Goal: Task Accomplishment & Management: Complete application form

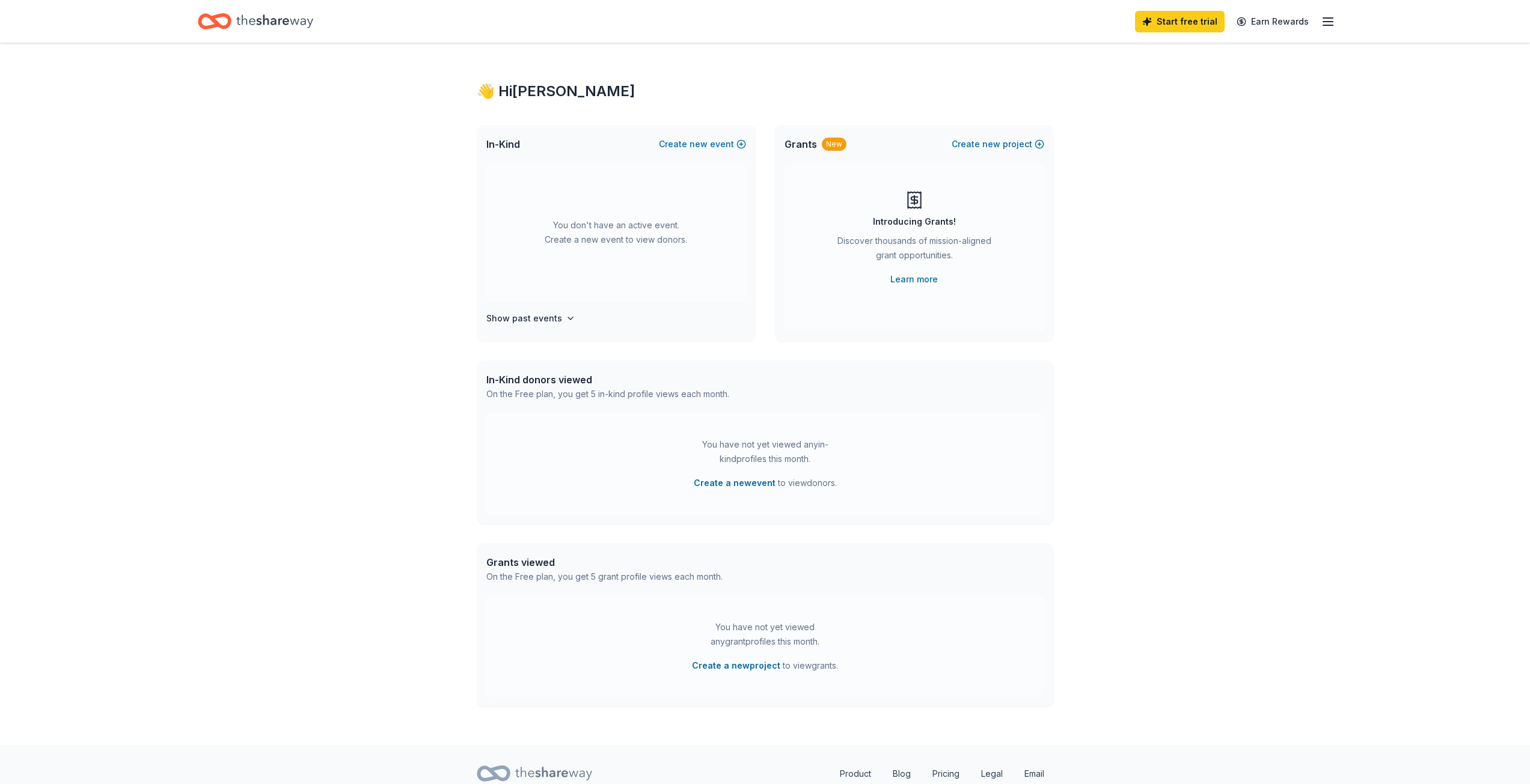
click at [1320, 20] on icon "button" at bounding box center [1328, 21] width 14 height 14
click at [705, 483] on button "Create a new event" at bounding box center [734, 483] width 81 height 14
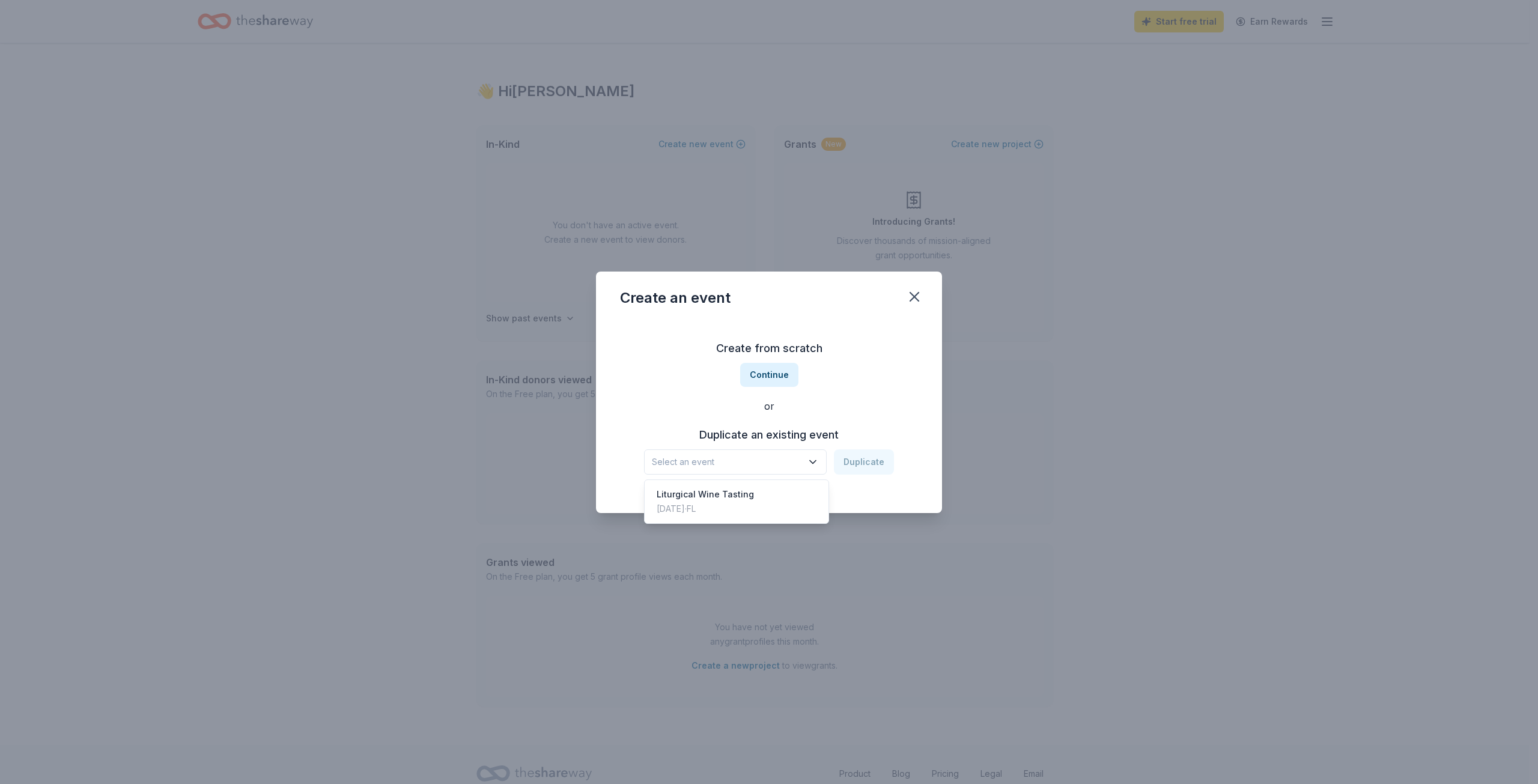
click at [819, 458] on icon "button" at bounding box center [812, 462] width 12 height 12
click at [784, 377] on div "Create from scratch Continue or Duplicate an existing event Select an event Dup…" at bounding box center [769, 406] width 298 height 174
click at [761, 372] on button "Continue" at bounding box center [770, 375] width 58 height 24
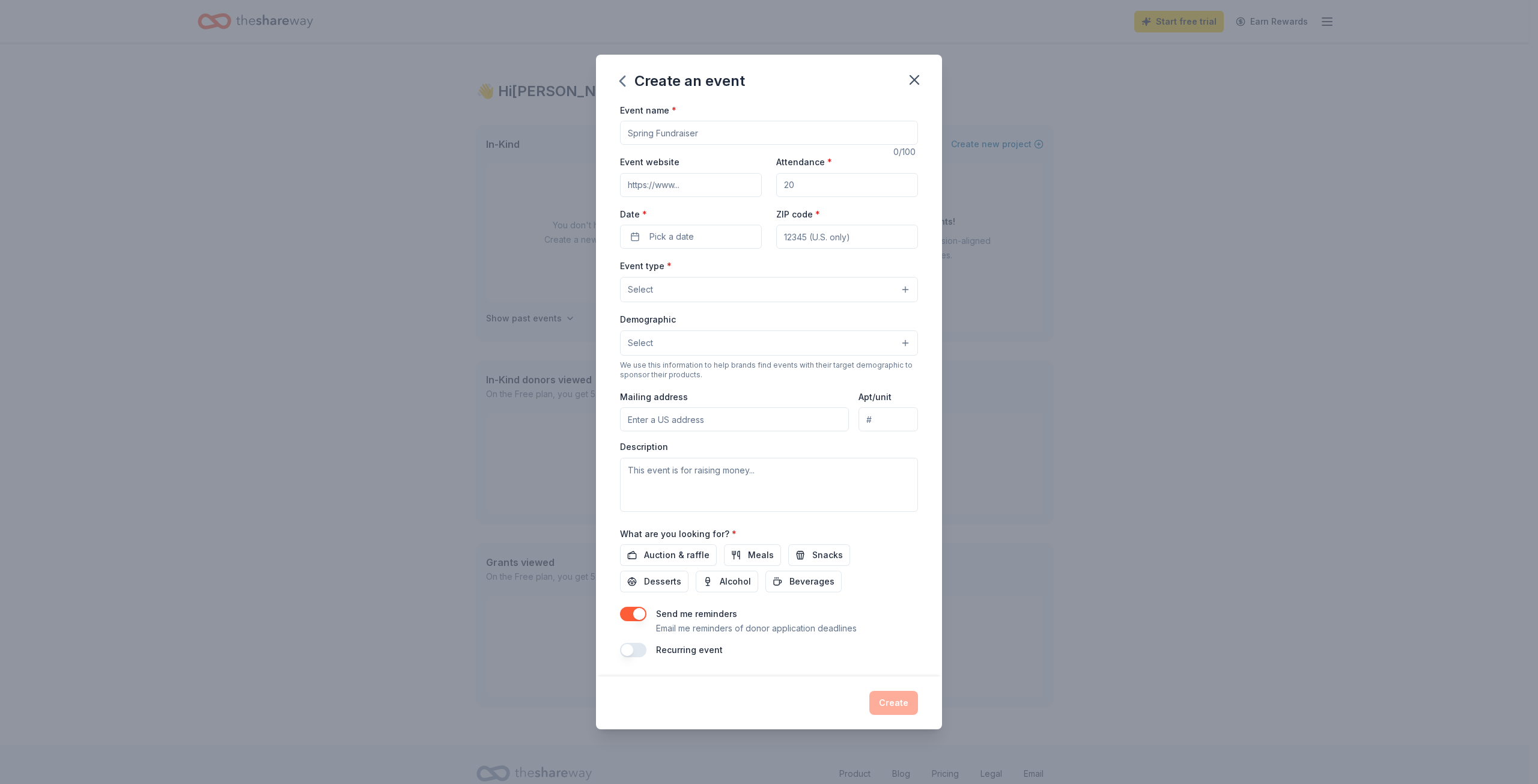
click at [646, 126] on input "Event name *" at bounding box center [769, 133] width 298 height 24
type input "Fall Charity Bingo Night & Silent Auction"
type input "150"
click at [638, 232] on button "Pick a date" at bounding box center [691, 236] width 141 height 24
click at [757, 267] on button "Go to next month" at bounding box center [756, 268] width 17 height 17
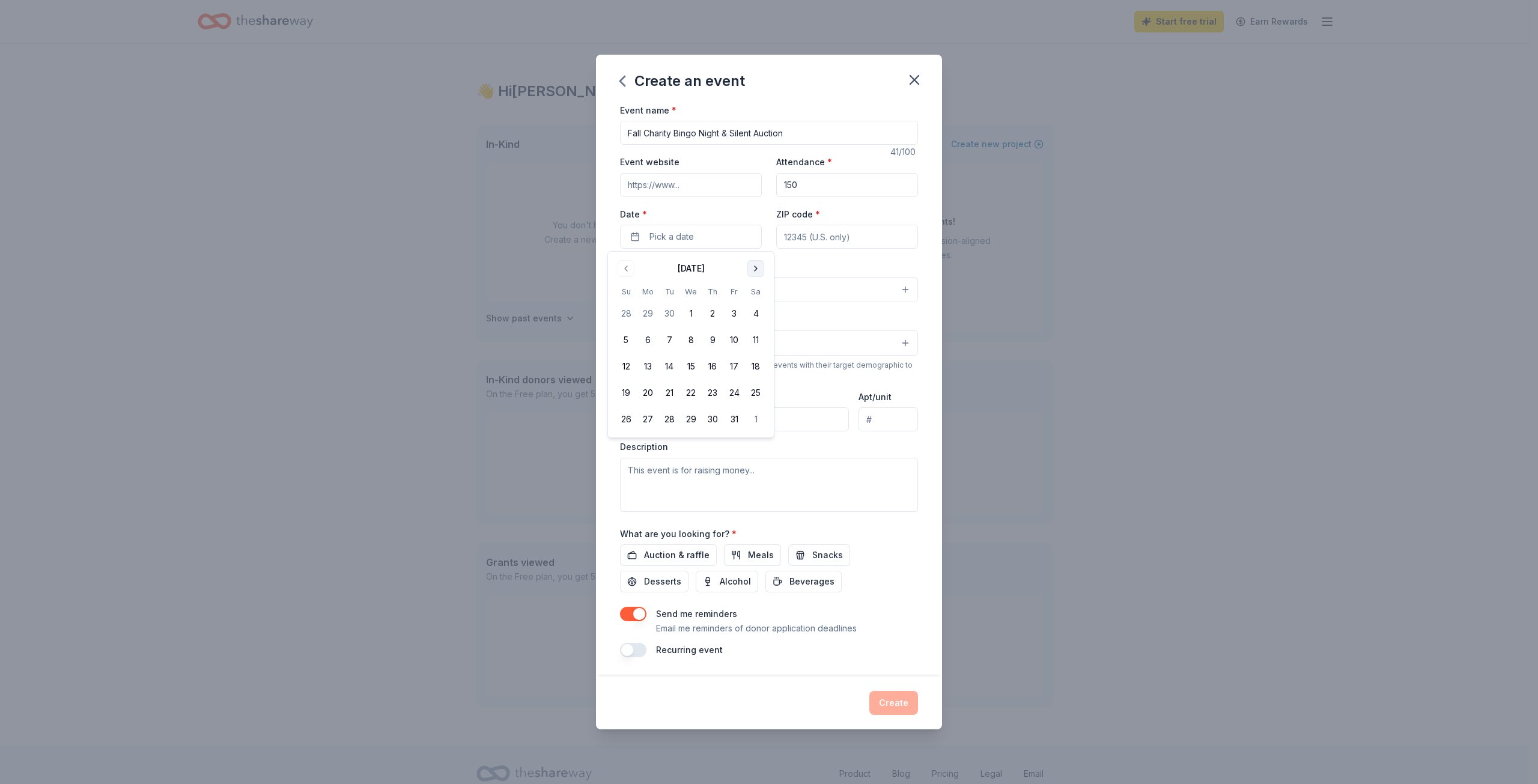
click at [754, 271] on button "Go to next month" at bounding box center [756, 268] width 17 height 17
click at [755, 370] on button "15" at bounding box center [756, 366] width 21 height 21
click at [816, 233] on input "ZIP code *" at bounding box center [846, 236] width 141 height 24
type input "33435"
click at [822, 289] on button "Select" at bounding box center [769, 289] width 298 height 25
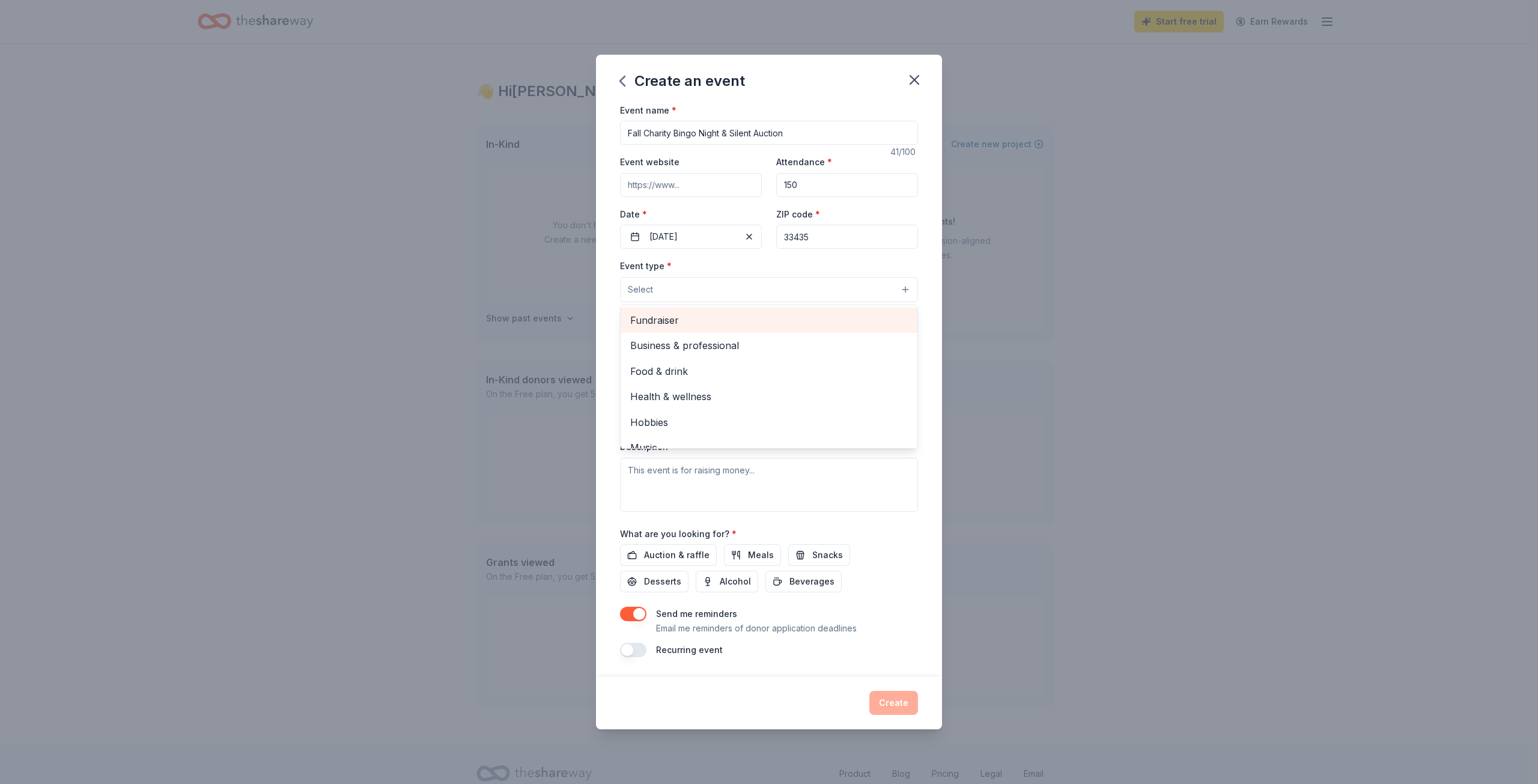
click at [701, 319] on span "Fundraiser" at bounding box center [768, 320] width 277 height 16
click at [613, 285] on div "Event name * Fall Charity Bingo Night & Silent Auction 41 /100 Event website At…" at bounding box center [769, 390] width 346 height 575
click at [678, 347] on button "Select" at bounding box center [769, 344] width 298 height 25
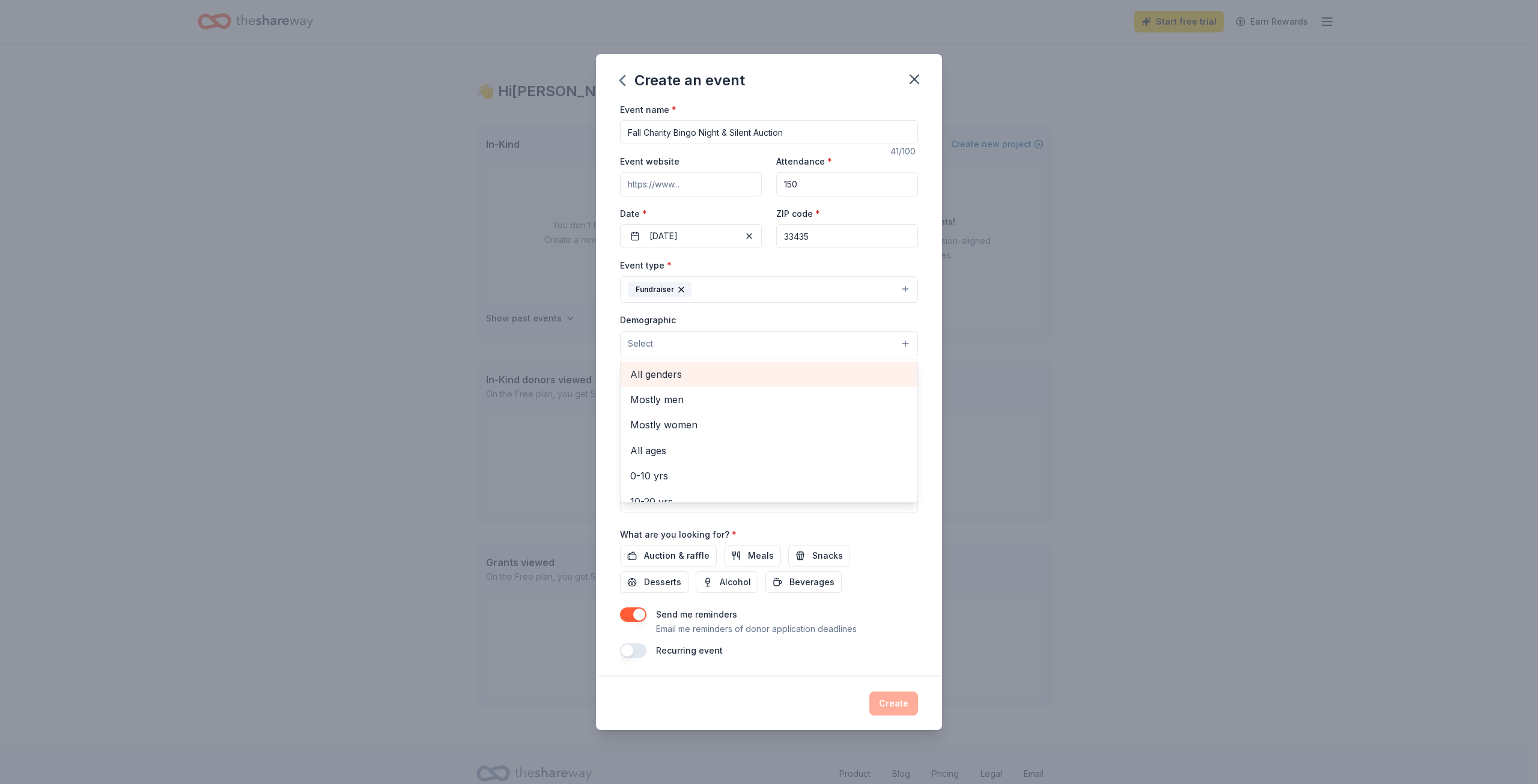
click at [680, 377] on span "All genders" at bounding box center [768, 375] width 277 height 16
click at [699, 430] on span "All ages" at bounding box center [768, 425] width 277 height 16
click at [605, 321] on div "Event name * Fall Charity Bingo Night & Silent Auction 41 /100 Event website At…" at bounding box center [769, 390] width 346 height 577
click at [711, 417] on input "Mailing address" at bounding box center [735, 420] width 229 height 24
type input "[STREET_ADDRESS]"
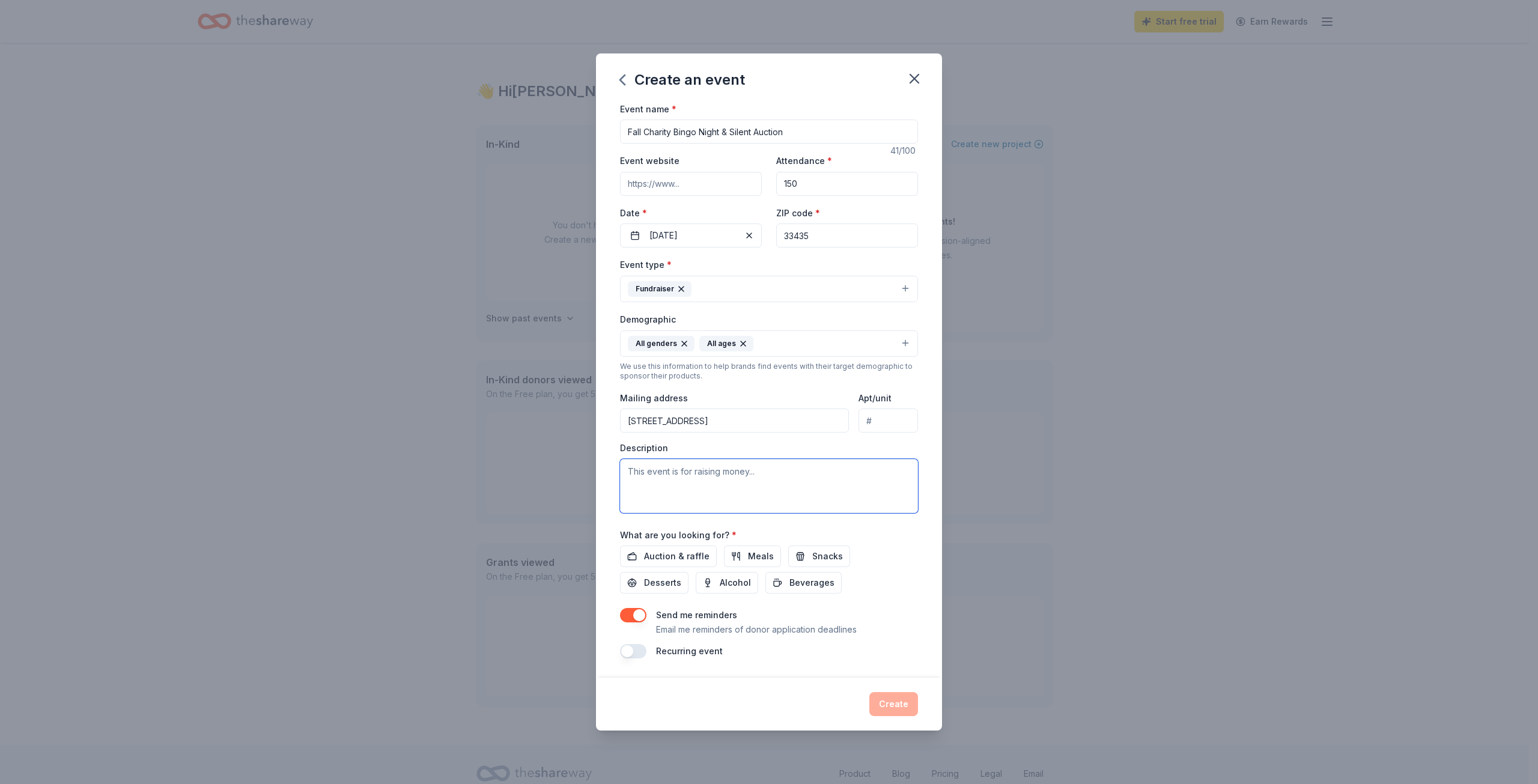
click at [667, 468] on textarea at bounding box center [769, 486] width 298 height 54
paste textarea "We are incredibly excited to host our first major fundraising event of the scho…"
click at [786, 463] on textarea "We are incredibly excited to host our first major fundraising event of the scho…" at bounding box center [769, 486] width 298 height 54
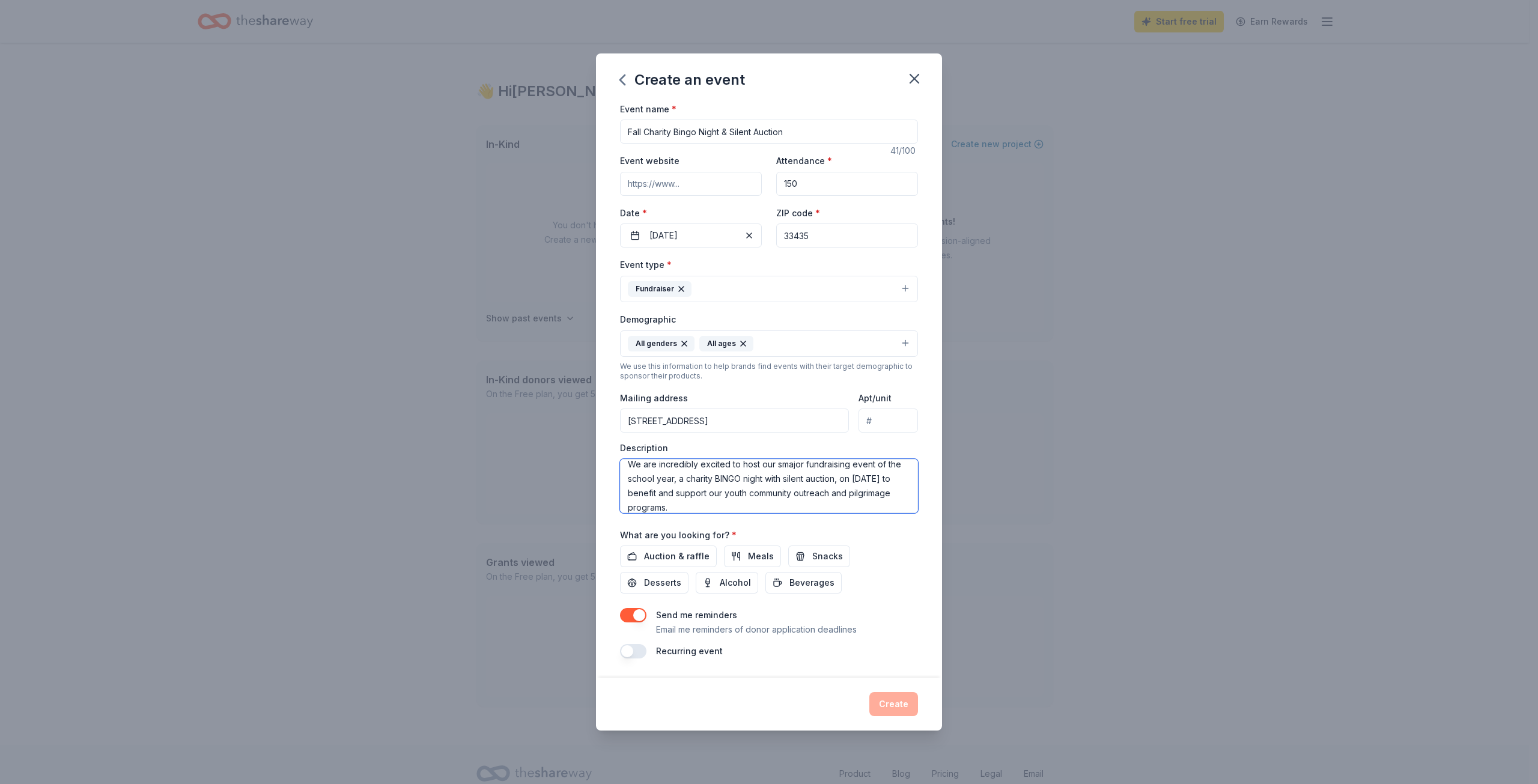
scroll to position [6, 0]
click at [674, 494] on textarea "We are incredibly excited to host our second major fundraising event of the sch…" at bounding box center [769, 486] width 298 height 54
click at [740, 478] on textarea "We are incredibly excited to host our second major fundraising event of the sch…" at bounding box center [769, 486] width 298 height 54
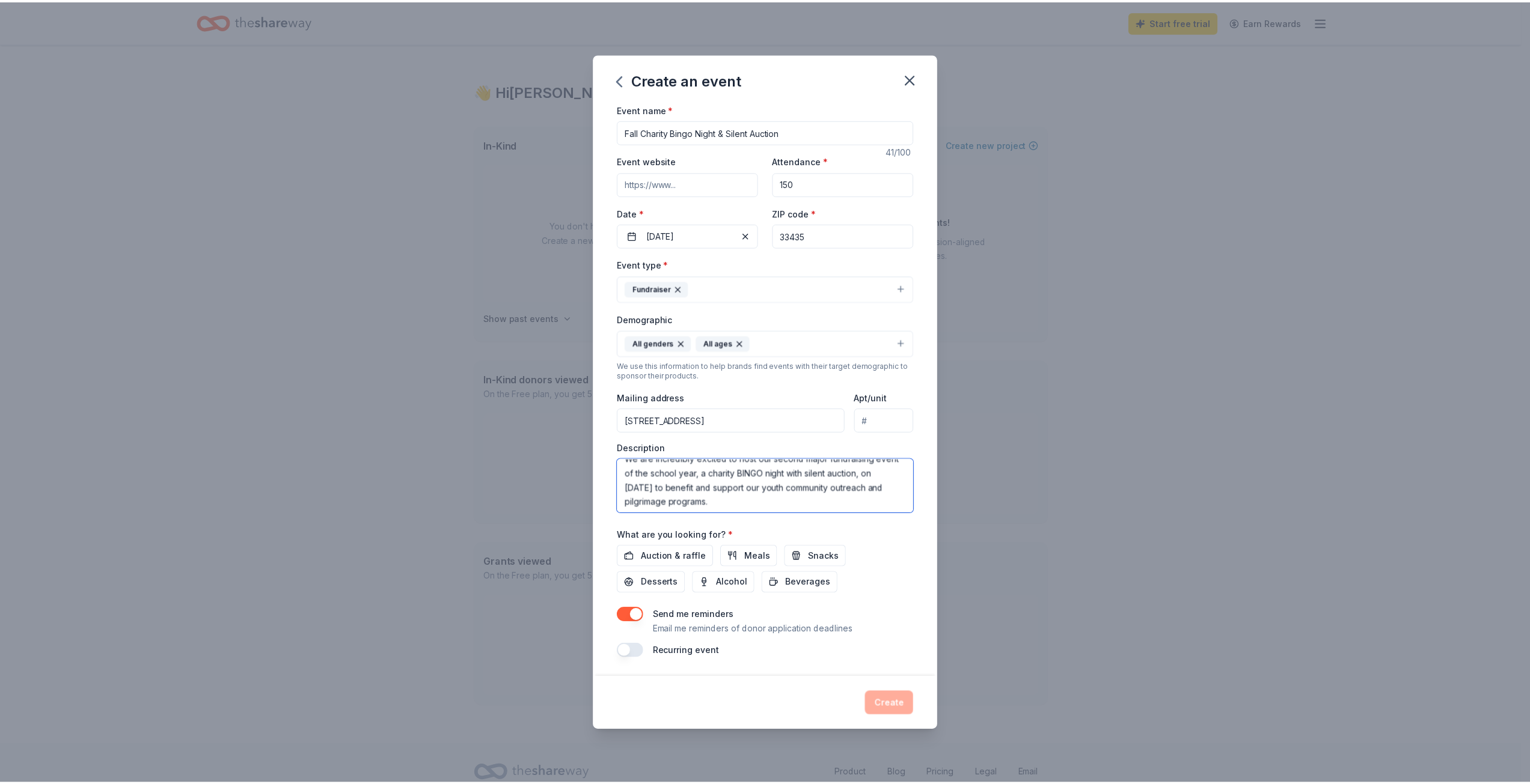
scroll to position [14, 0]
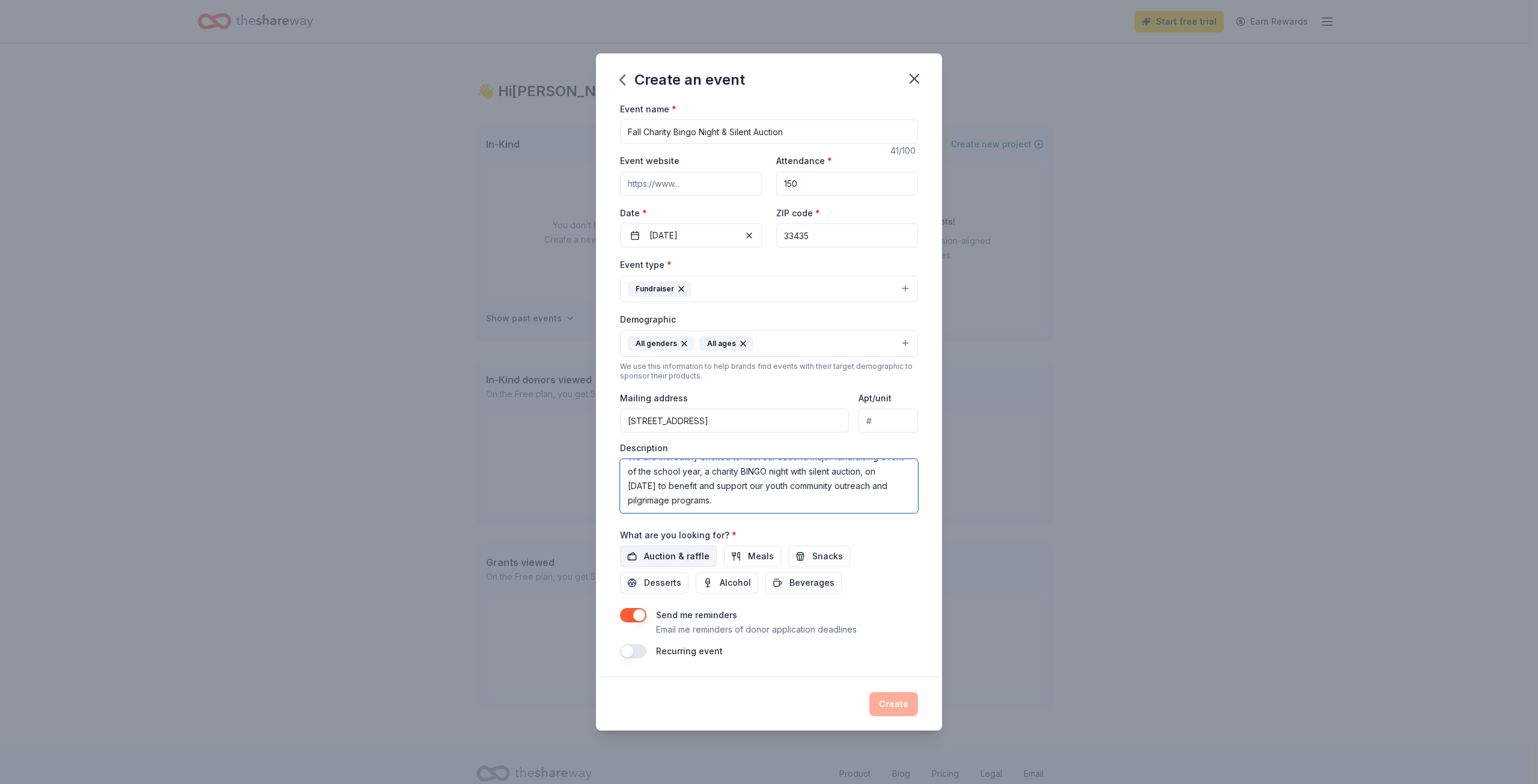
type textarea "We are incredibly excited to host our second major fundraising event of the sch…"
click at [688, 555] on span "Auction & raffle" at bounding box center [677, 556] width 66 height 14
click at [631, 616] on button "button" at bounding box center [633, 615] width 26 height 14
click at [897, 710] on button "Create" at bounding box center [894, 704] width 49 height 24
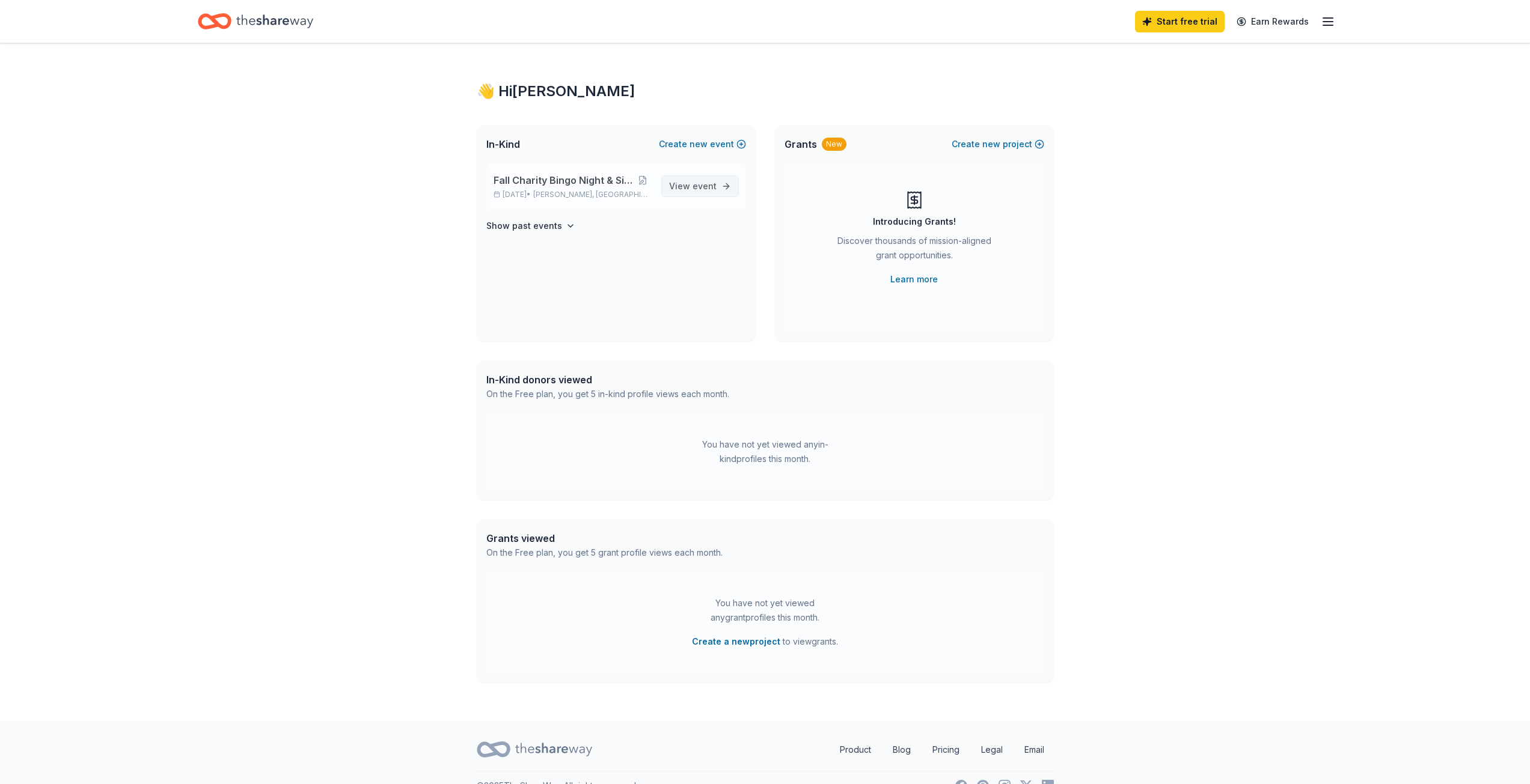
click at [694, 180] on span "View event" at bounding box center [693, 187] width 47 height 14
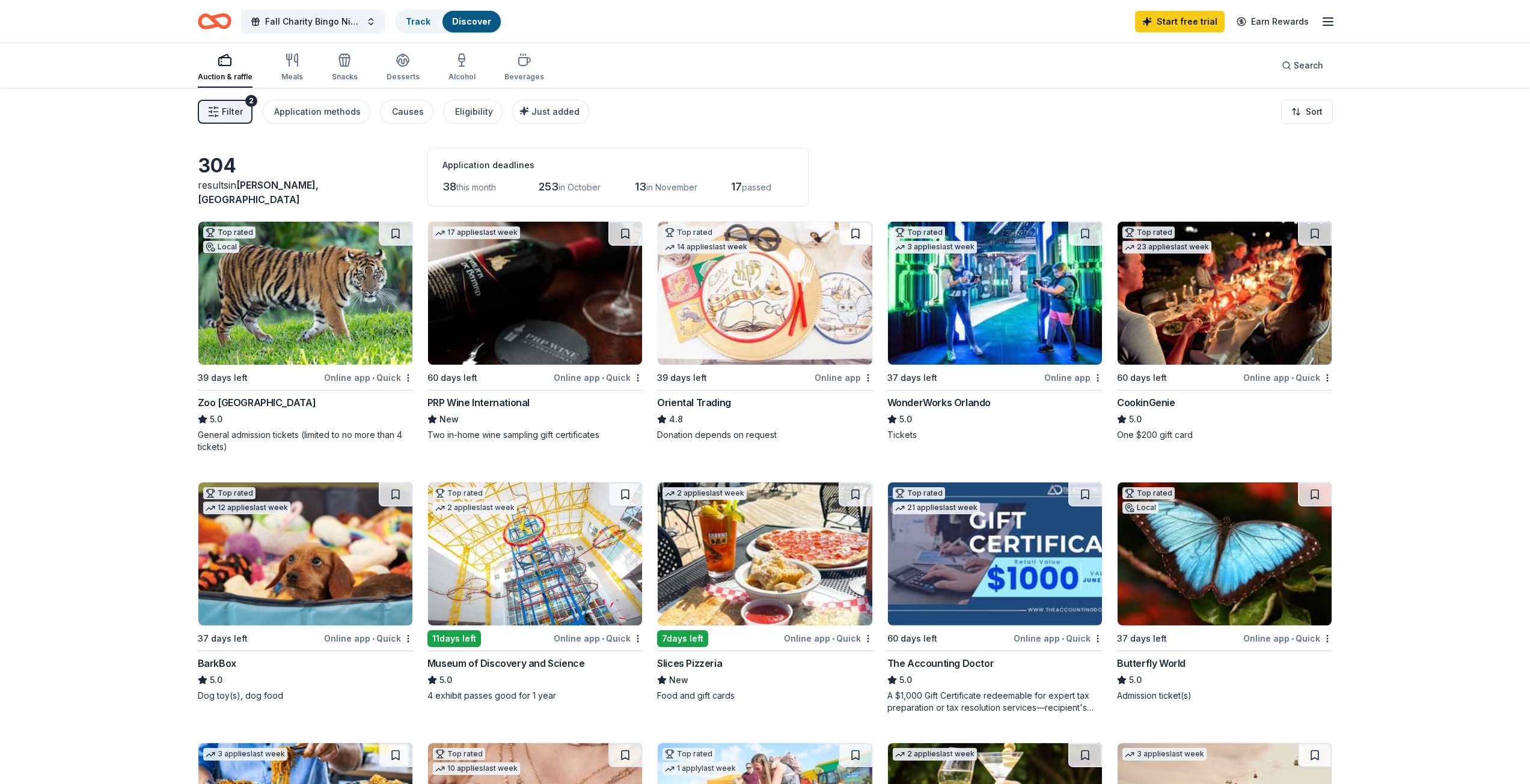
click at [240, 115] on span "Filter" at bounding box center [232, 111] width 21 height 14
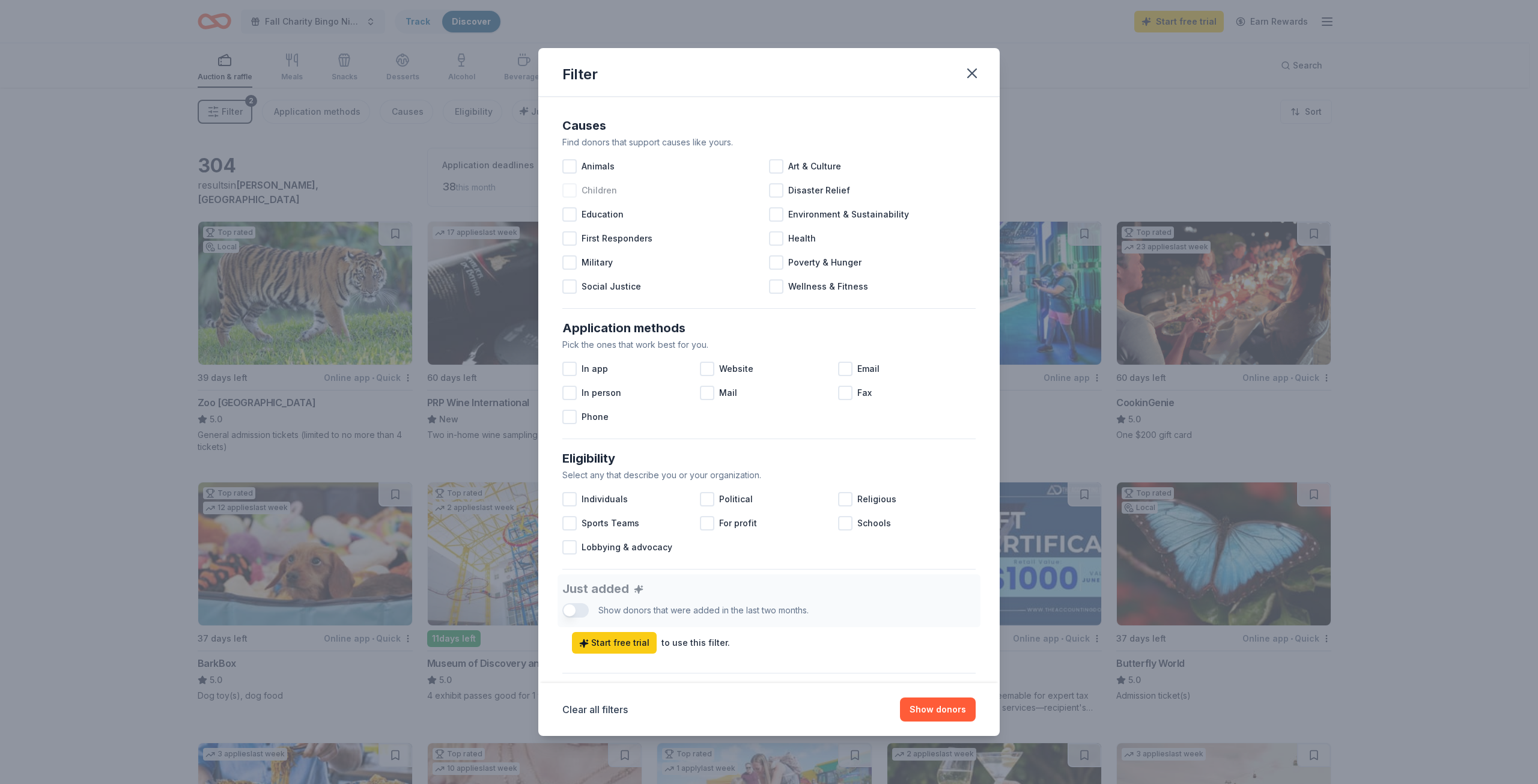
click at [597, 187] on span "Children" at bounding box center [599, 190] width 36 height 14
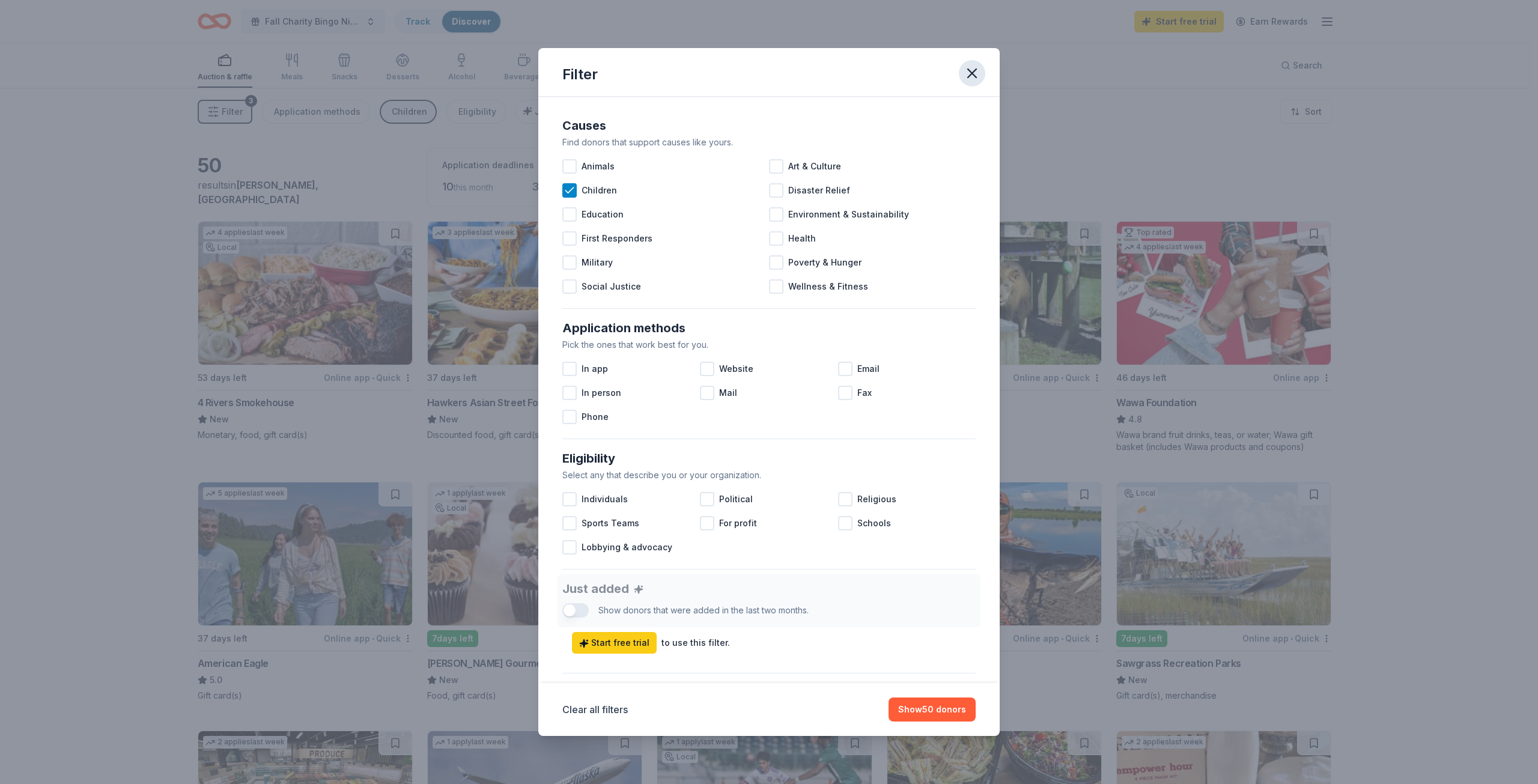
click at [971, 71] on icon "button" at bounding box center [972, 73] width 9 height 9
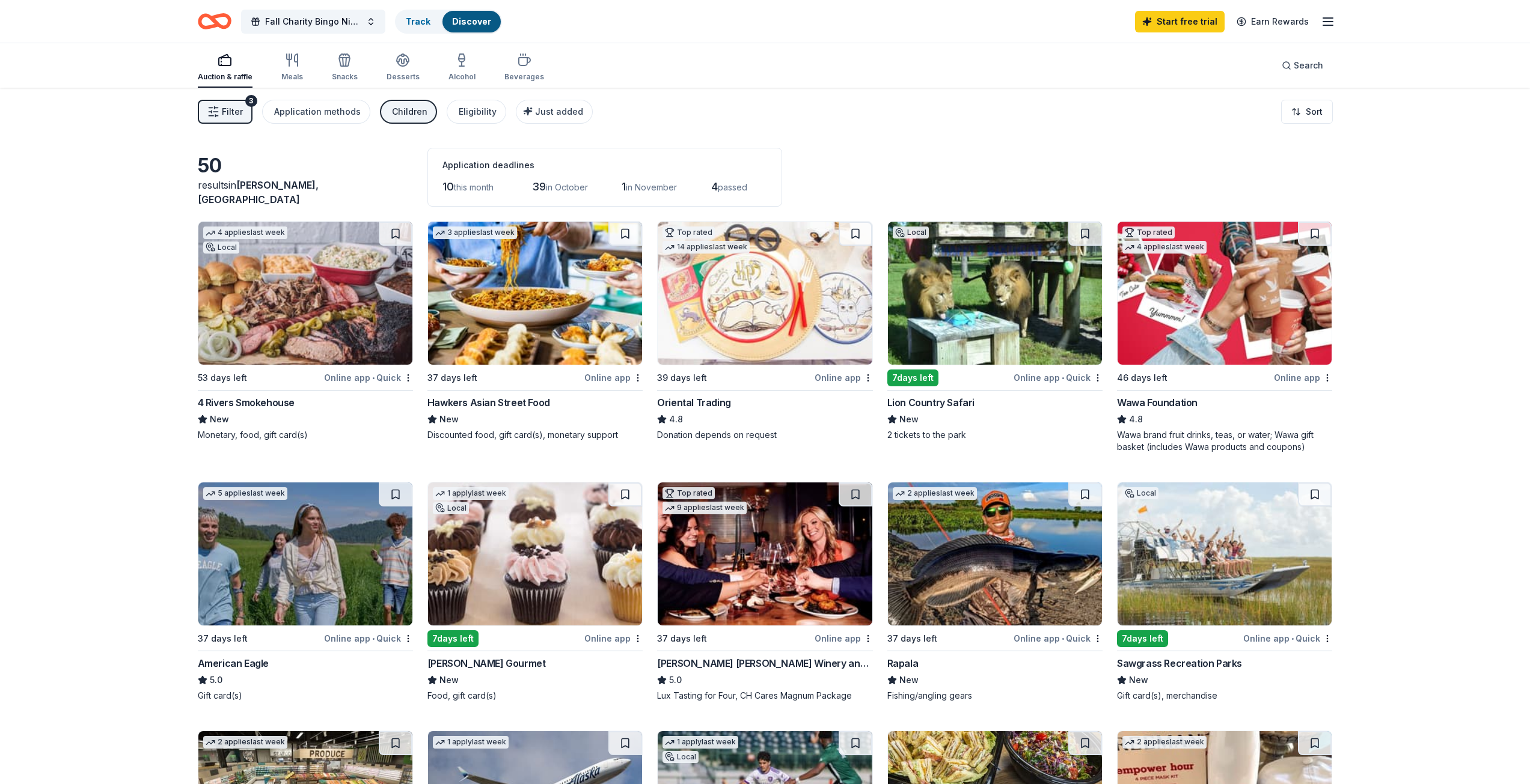
click at [238, 125] on div "Filter 3 Application methods Children Eligibility Just added Sort" at bounding box center [765, 111] width 1231 height 48
click at [233, 114] on span "Filter" at bounding box center [232, 111] width 21 height 14
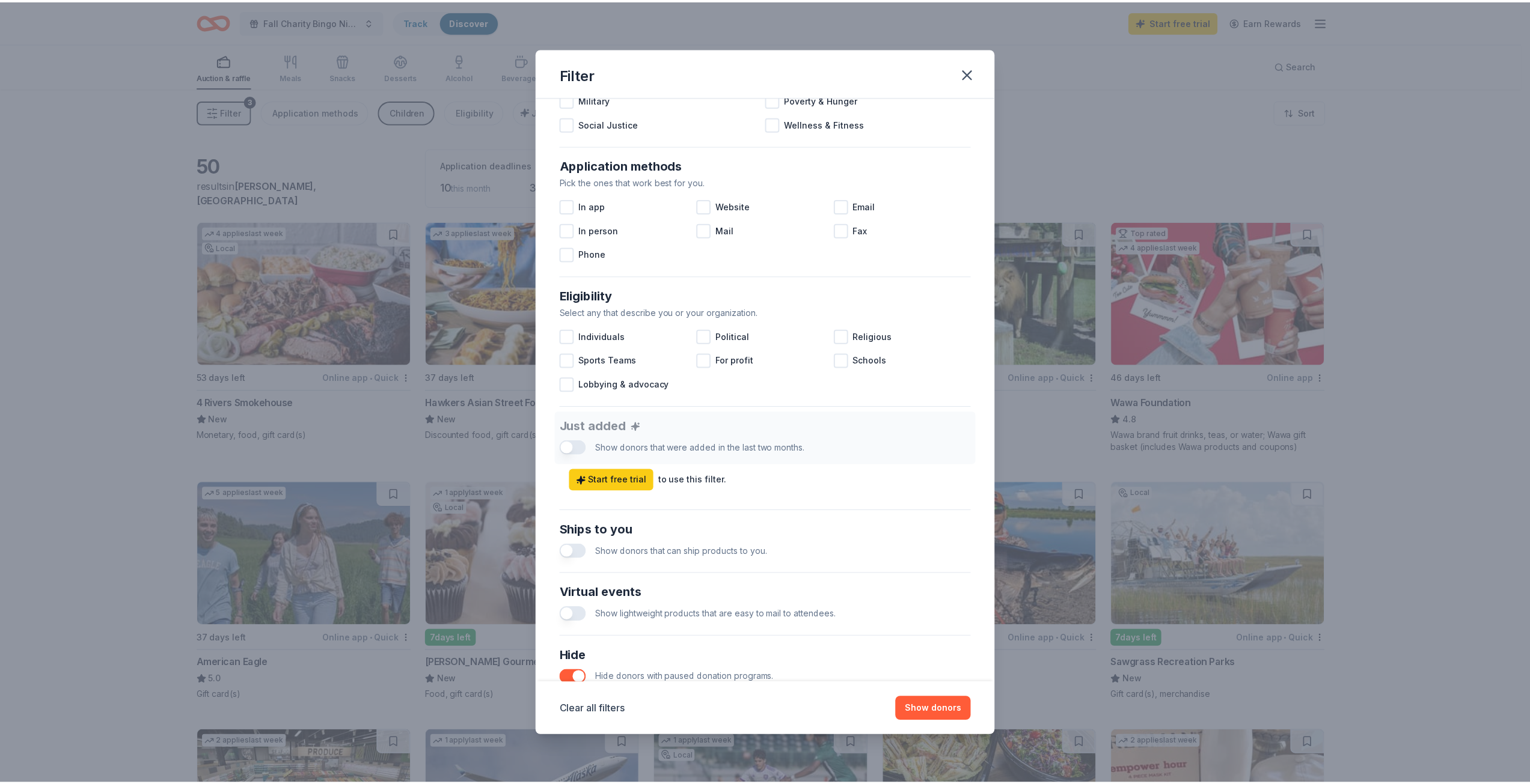
scroll to position [180, 0]
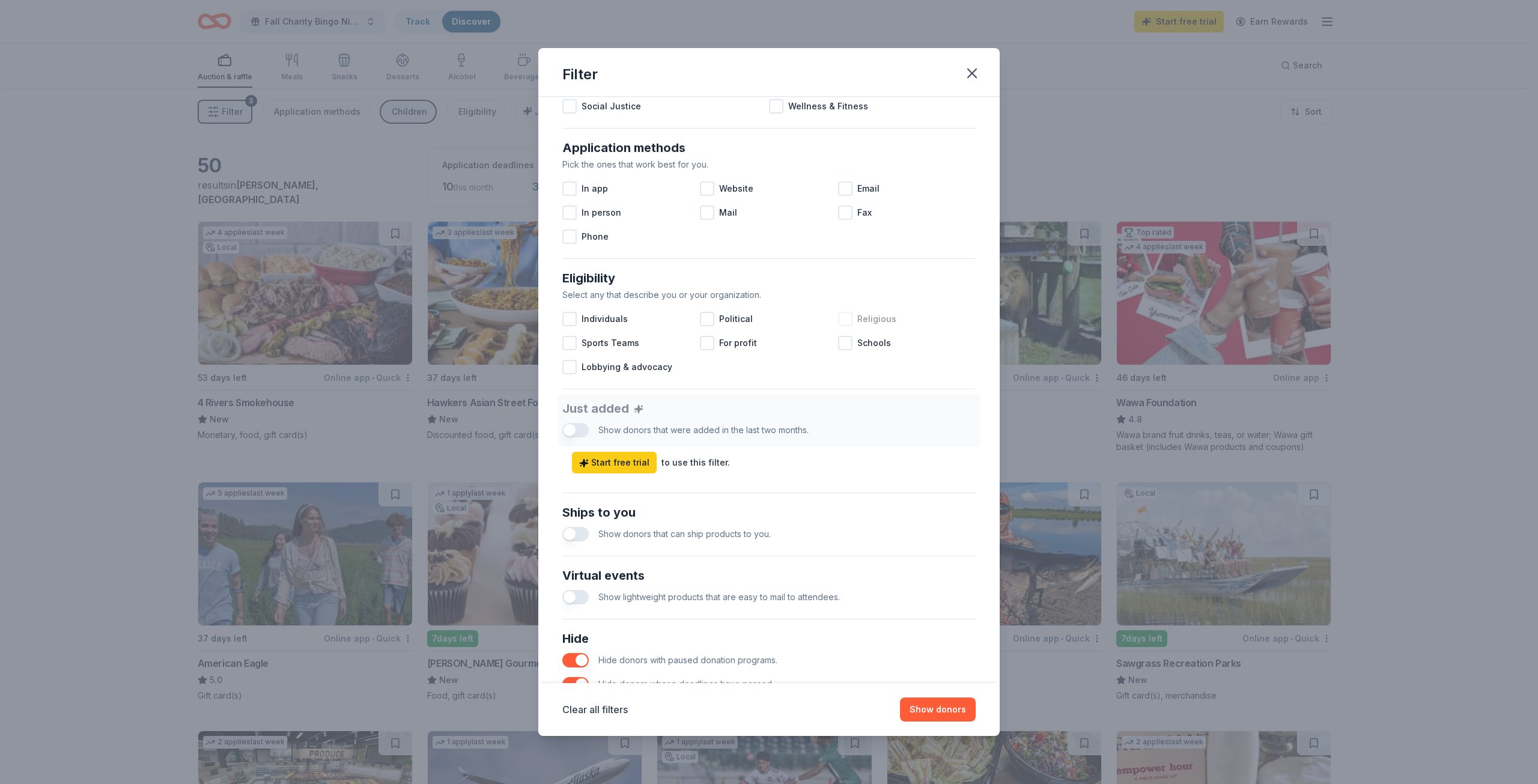
click at [847, 317] on div "Religious" at bounding box center [907, 318] width 138 height 24
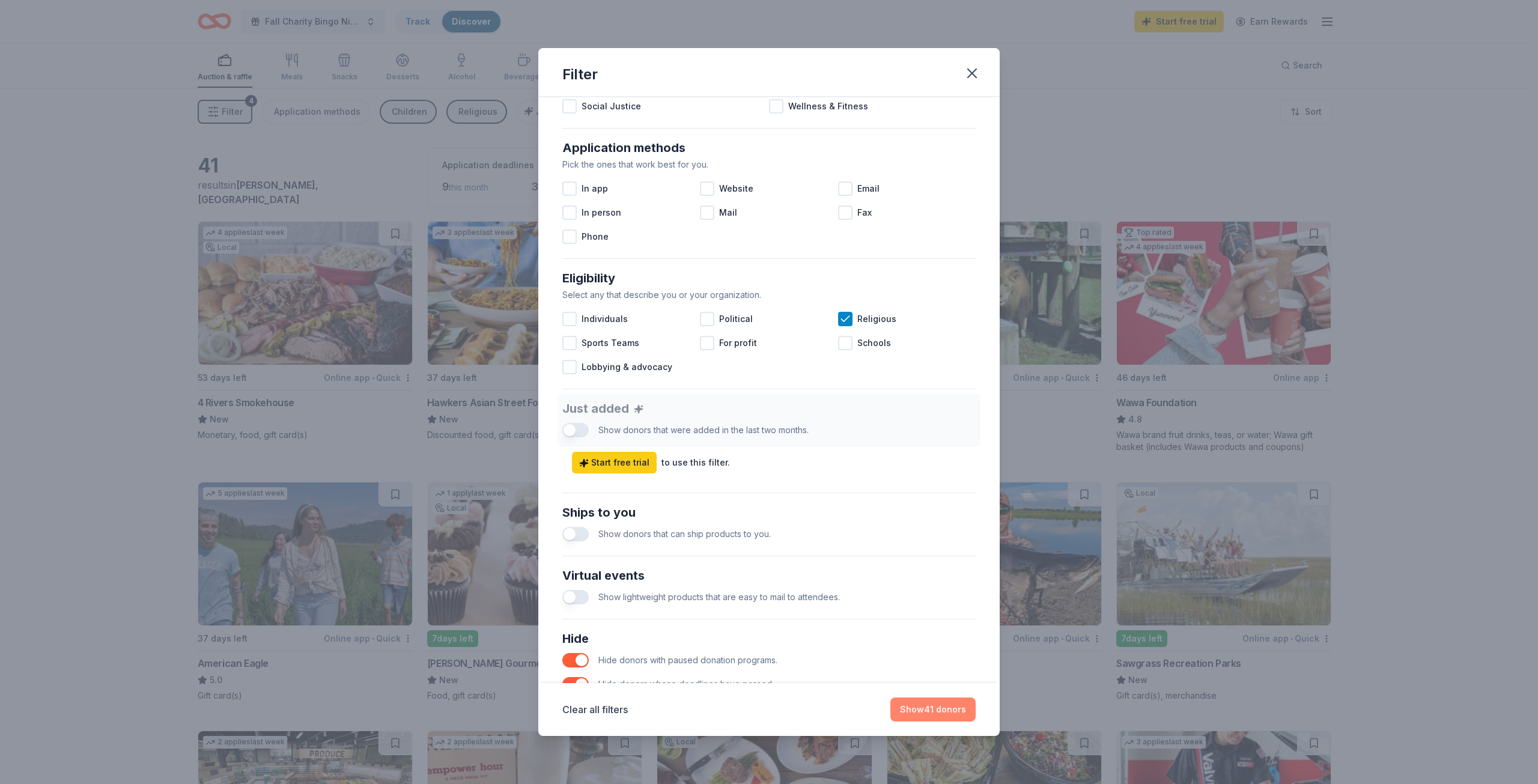
click at [941, 711] on button "Show 41 donors" at bounding box center [933, 710] width 85 height 24
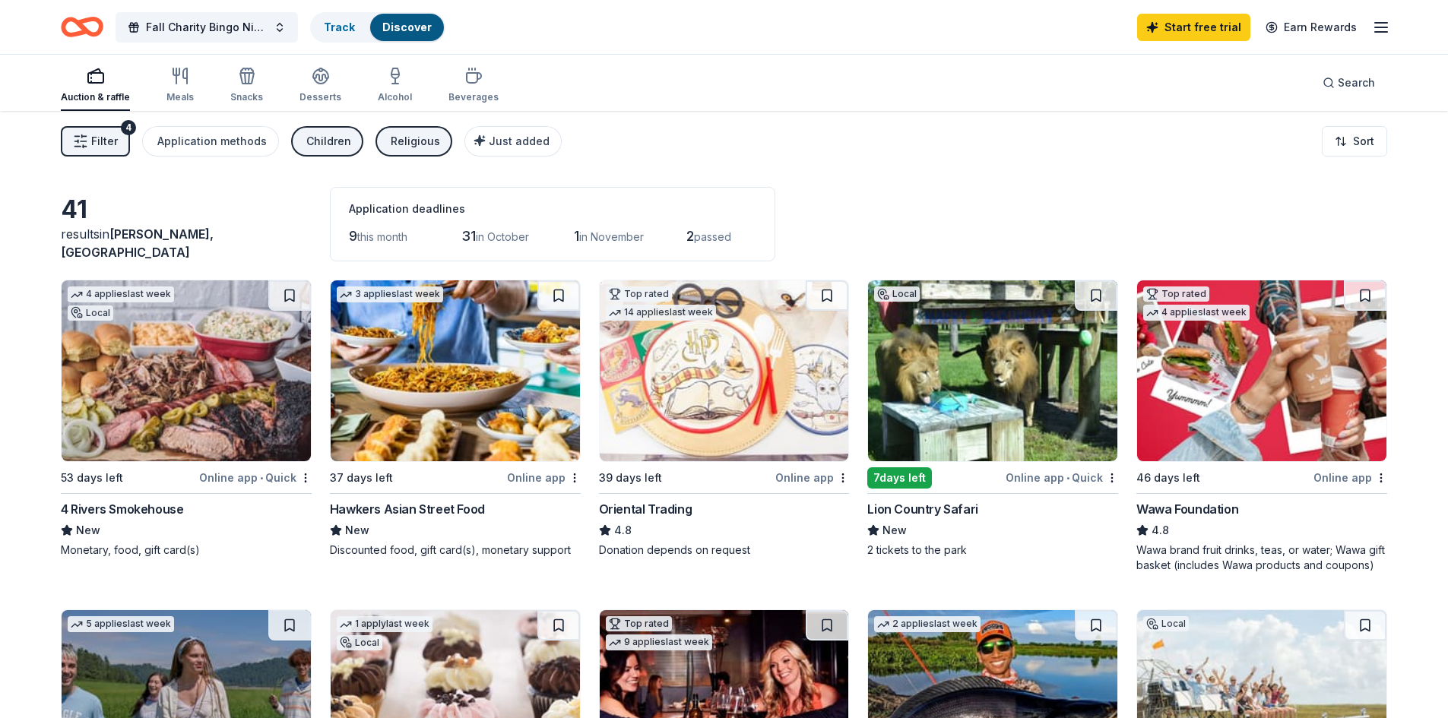
click at [318, 143] on div "Children" at bounding box center [328, 141] width 45 height 18
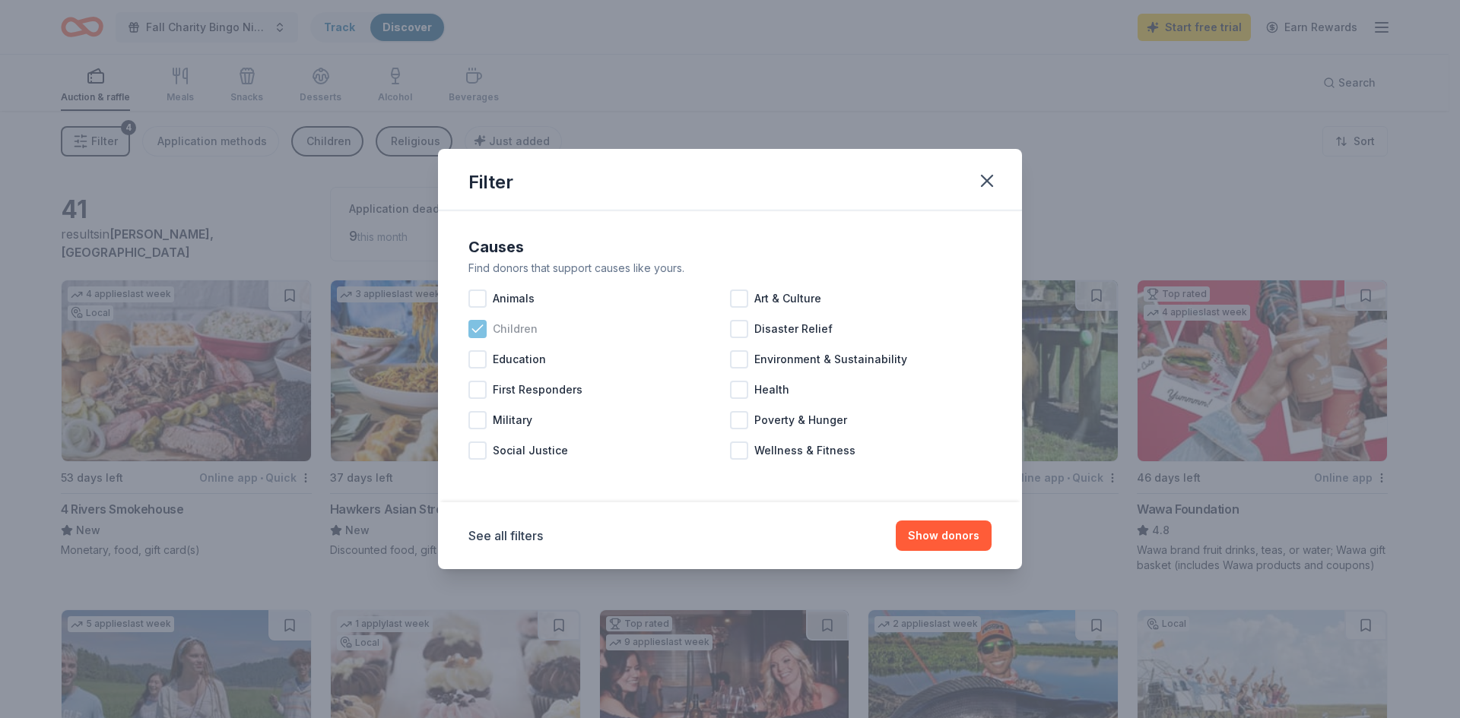
click at [469, 328] on div at bounding box center [477, 329] width 18 height 18
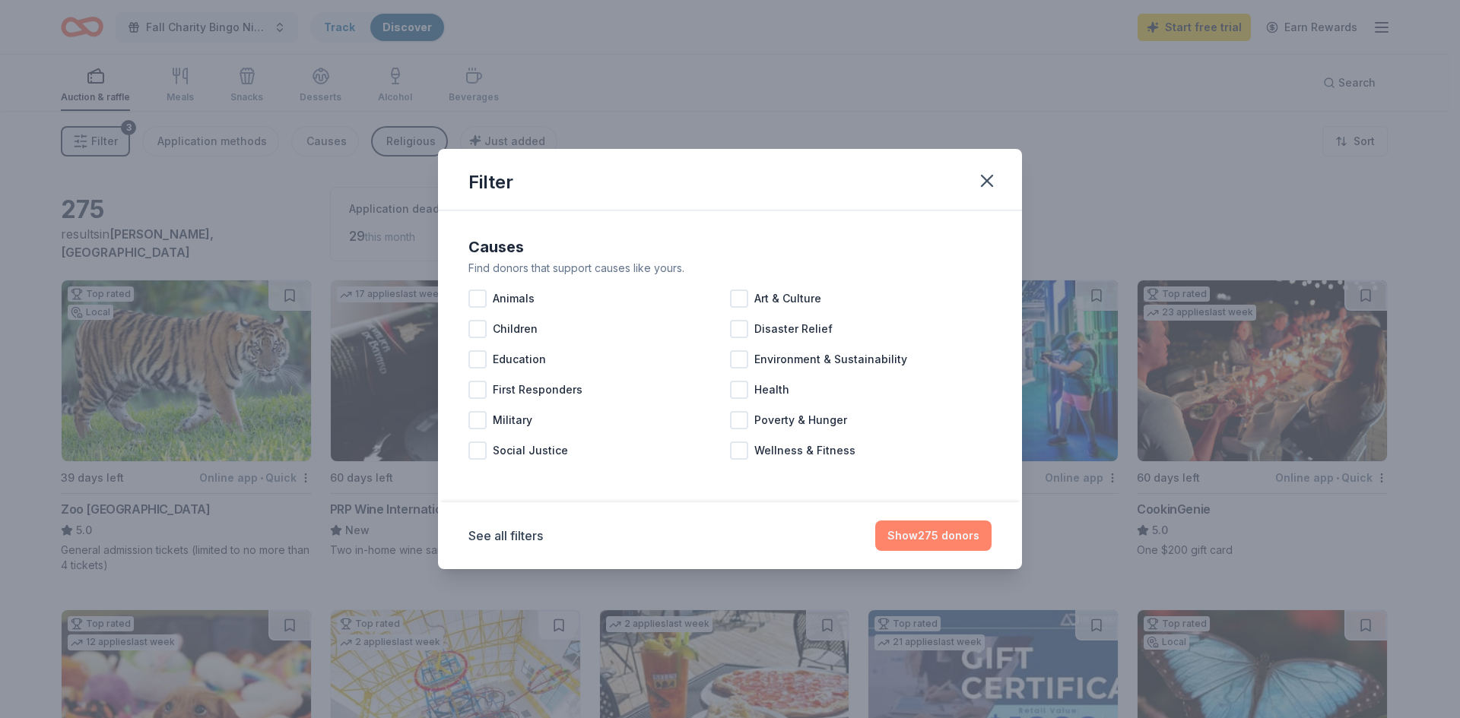
click at [913, 539] on button "Show 275 donors" at bounding box center [933, 536] width 116 height 30
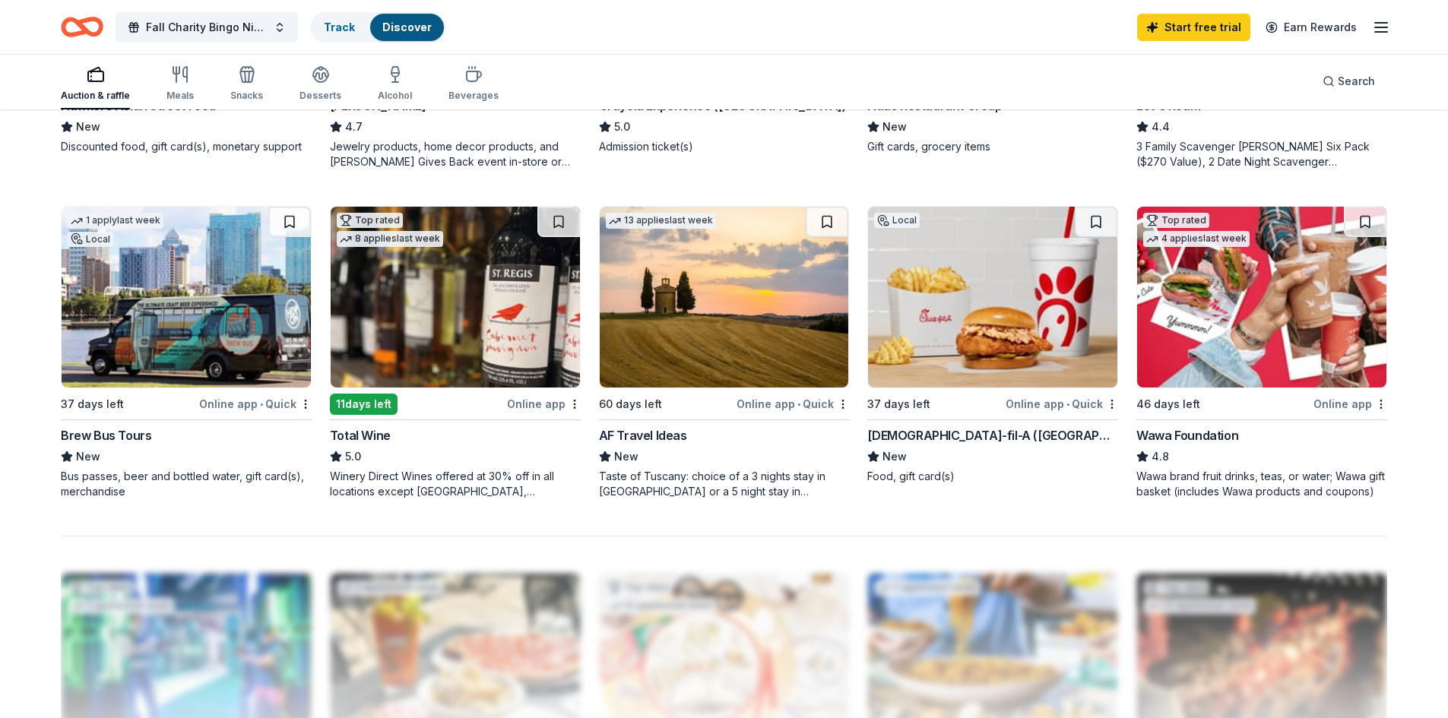
scroll to position [1064, 0]
click at [474, 79] on icon "button" at bounding box center [473, 74] width 18 height 18
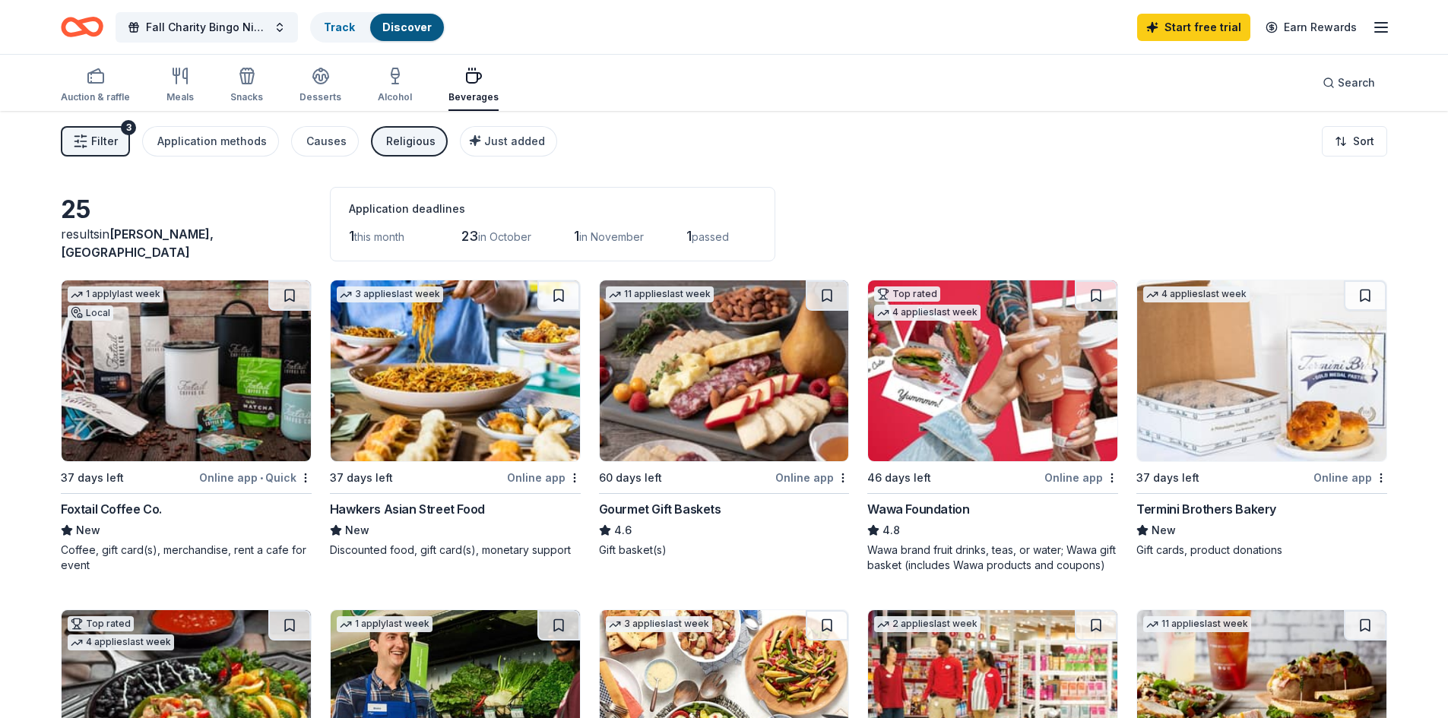
click at [111, 144] on span "Filter" at bounding box center [104, 141] width 27 height 18
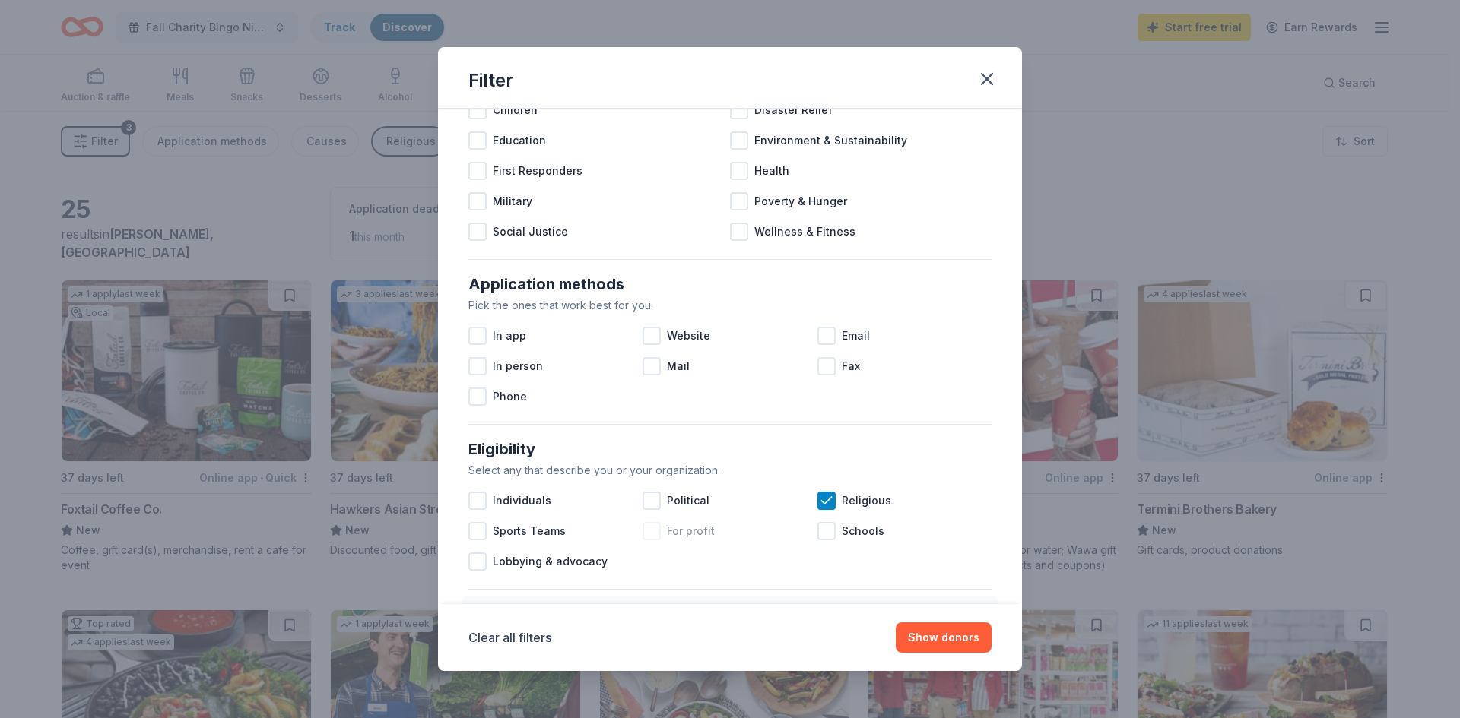
scroll to position [152, 0]
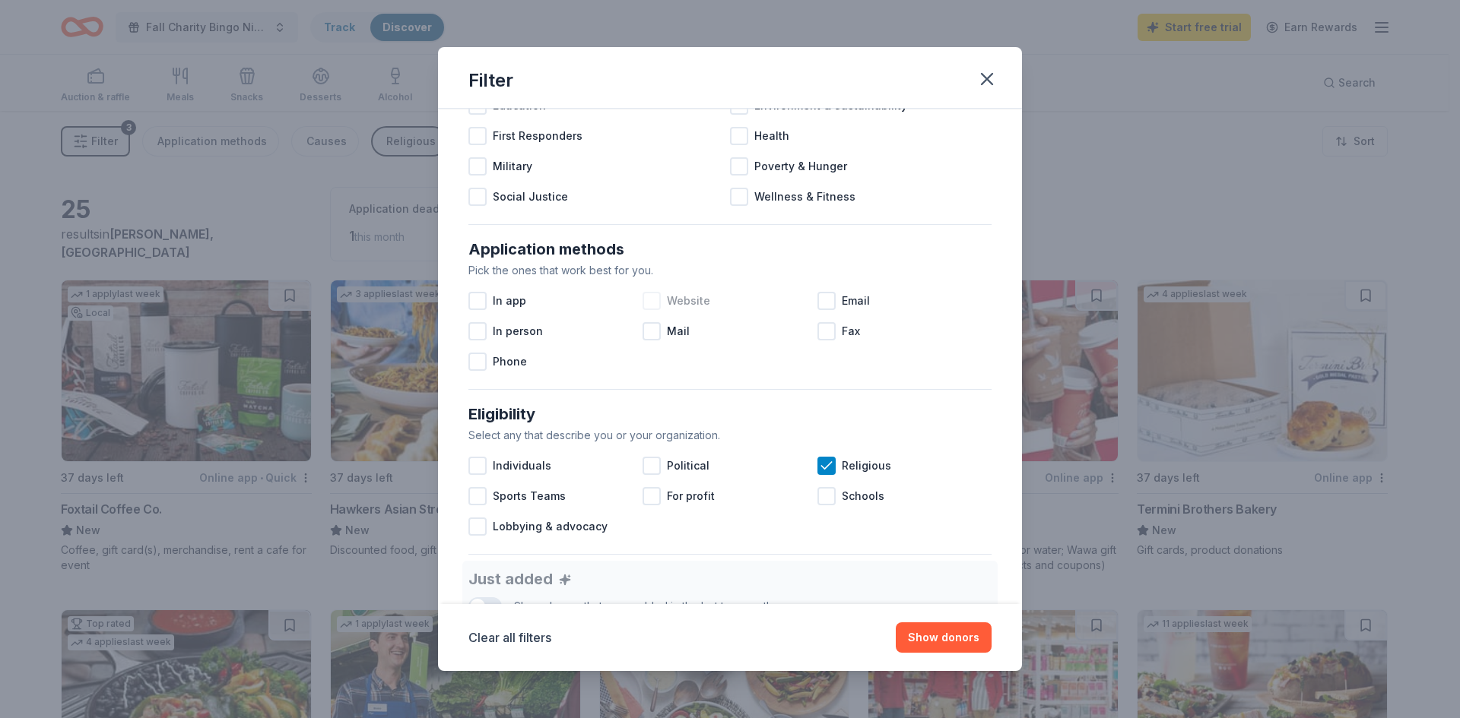
click at [691, 304] on span "Website" at bounding box center [688, 301] width 43 height 18
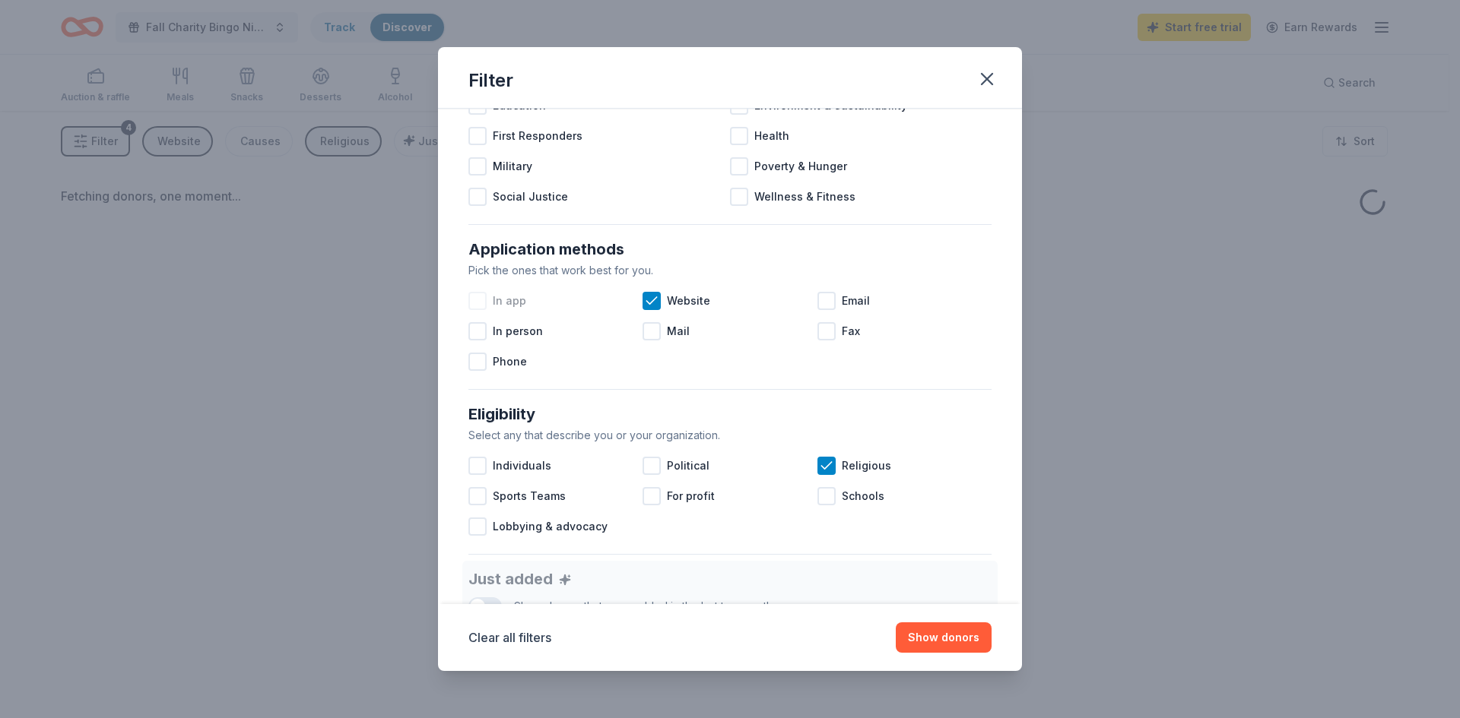
click at [487, 300] on div "In app" at bounding box center [555, 301] width 174 height 30
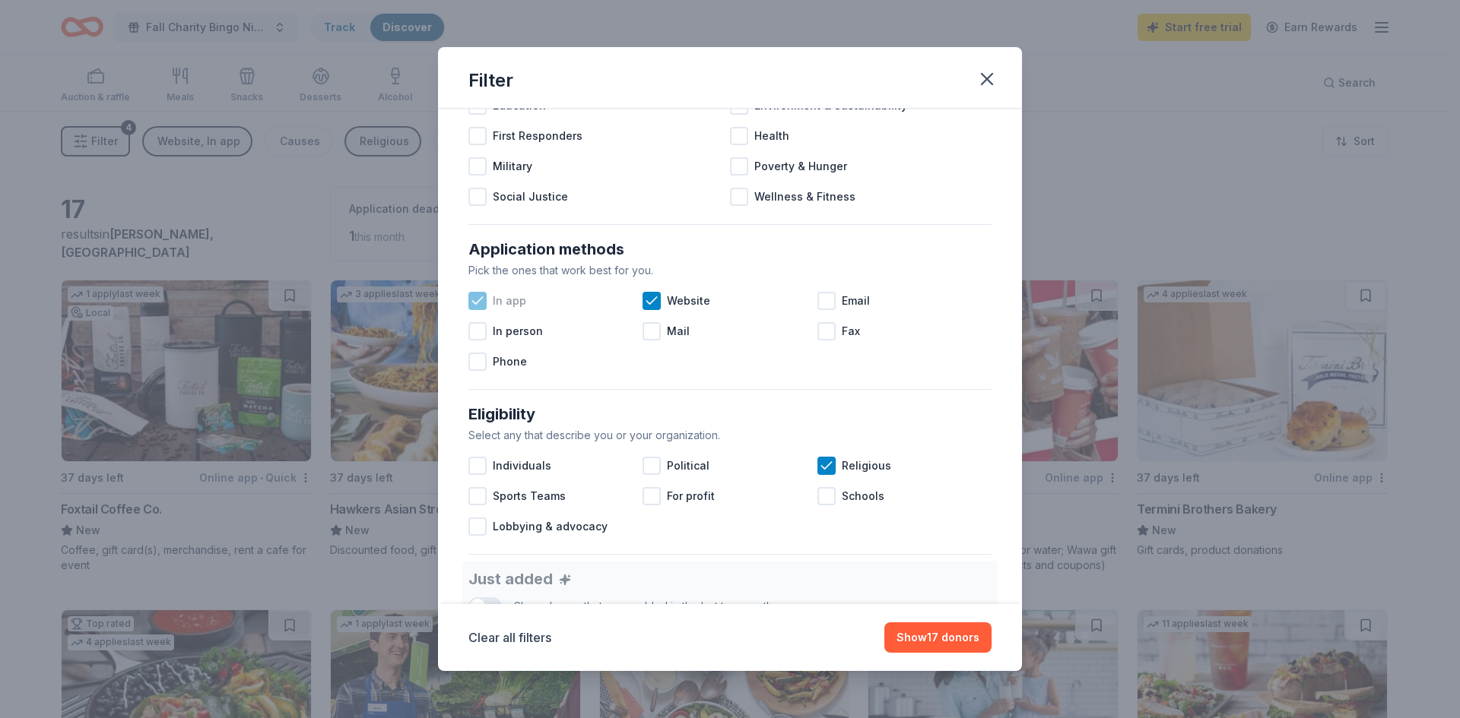
click at [513, 306] on span "In app" at bounding box center [509, 301] width 33 height 18
click at [506, 299] on span "In app" at bounding box center [509, 301] width 33 height 18
click at [827, 303] on div at bounding box center [826, 301] width 18 height 18
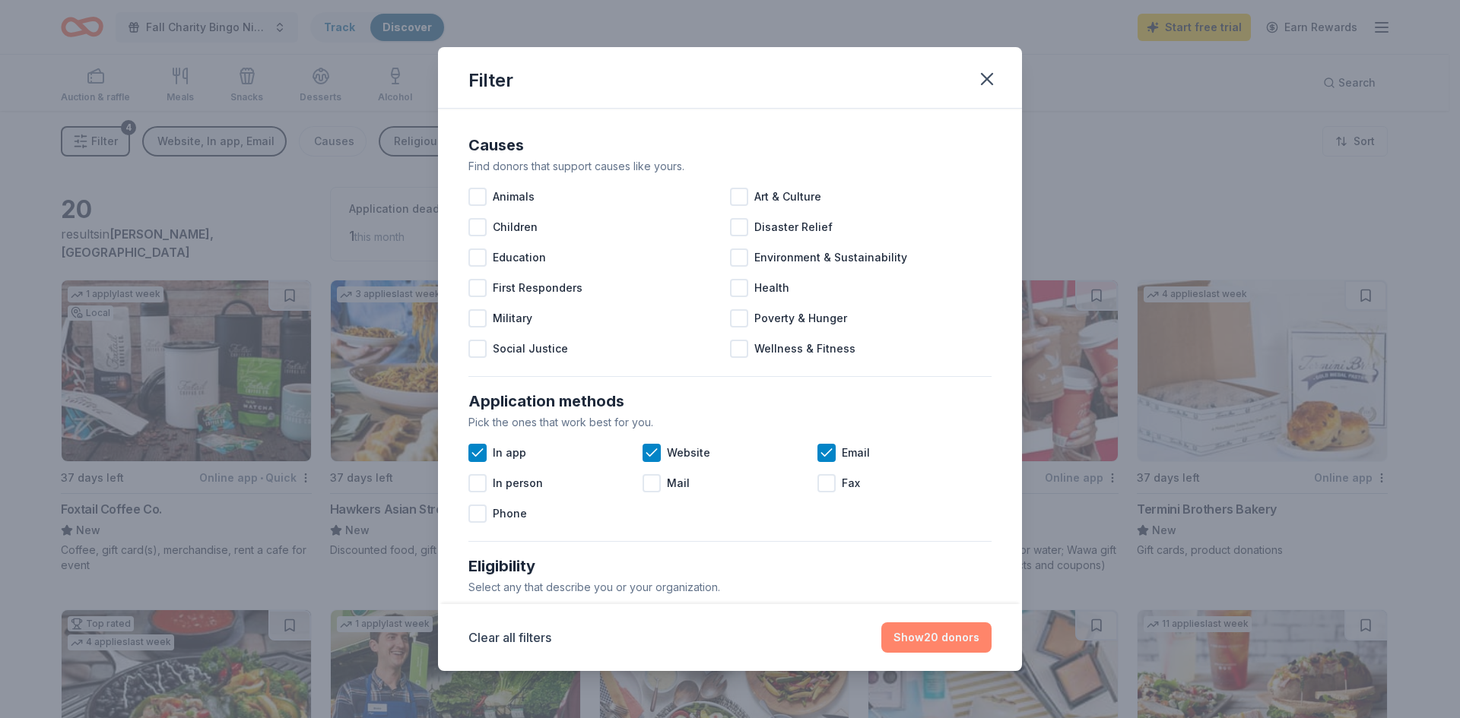
click at [946, 636] on button "Show 20 donors" at bounding box center [936, 638] width 110 height 30
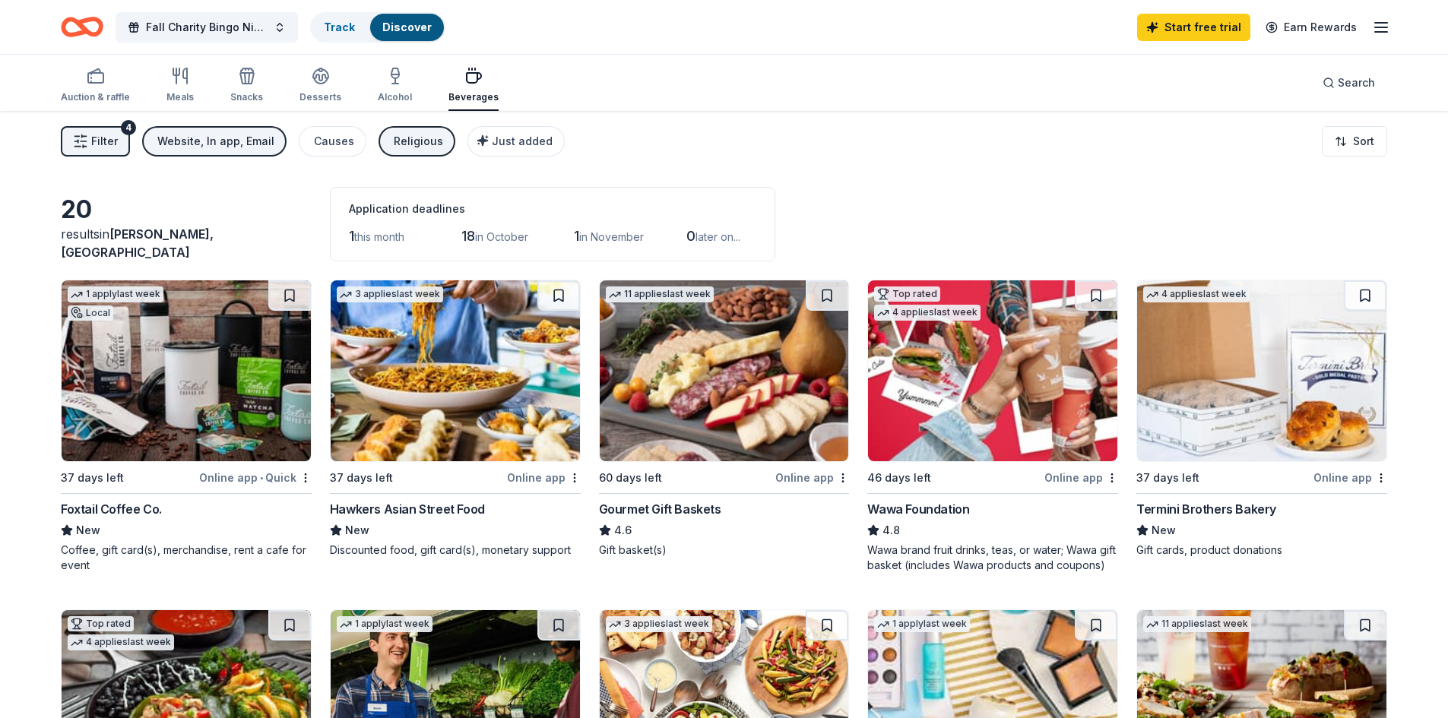
click at [110, 154] on button "Filter 4" at bounding box center [95, 141] width 69 height 30
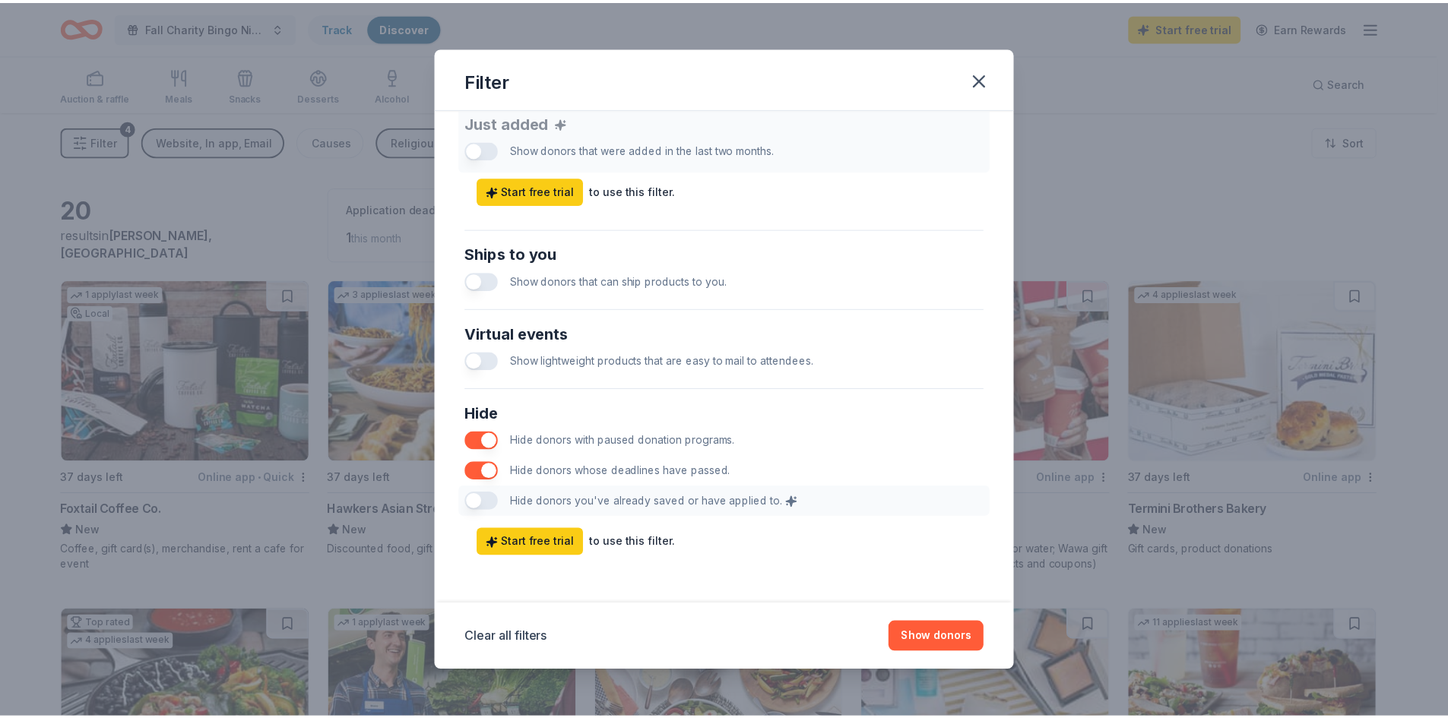
scroll to position [2, 0]
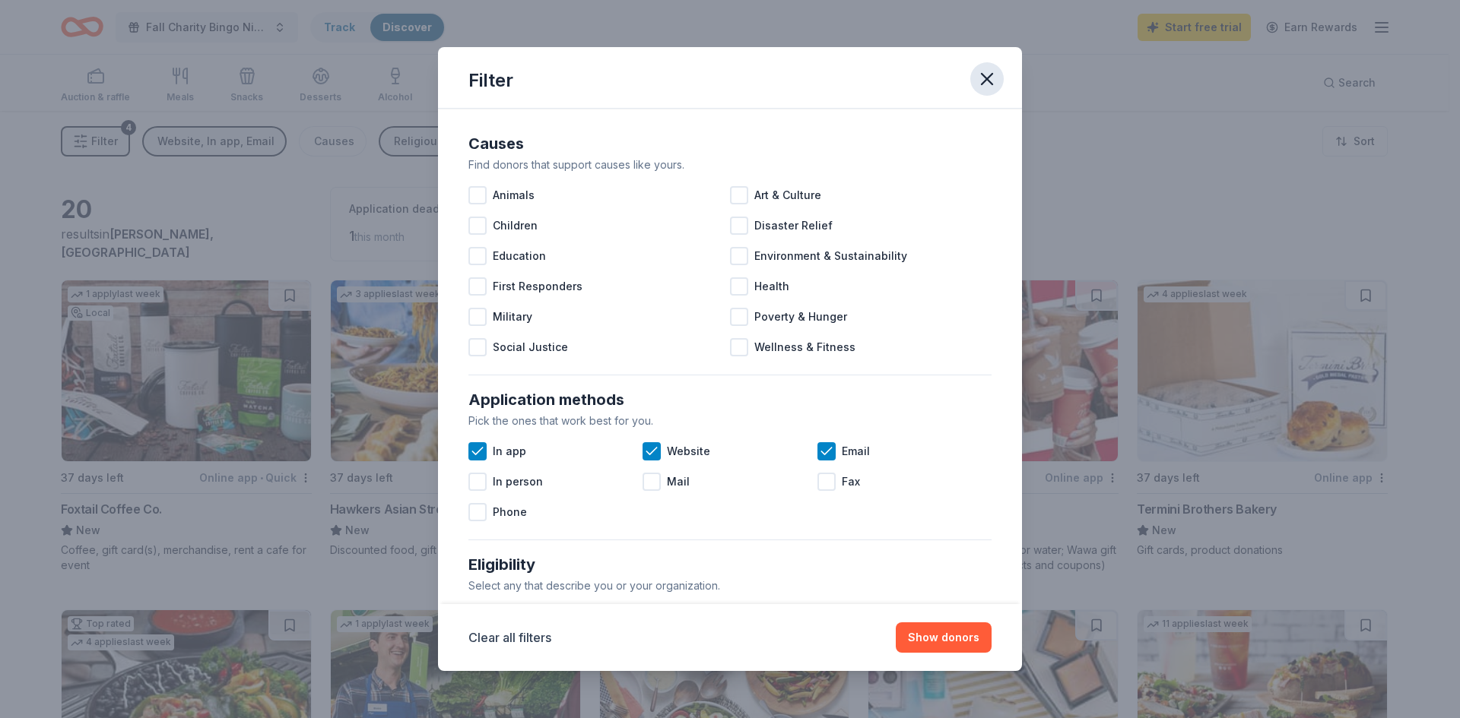
click at [983, 75] on icon "button" at bounding box center [986, 78] width 21 height 21
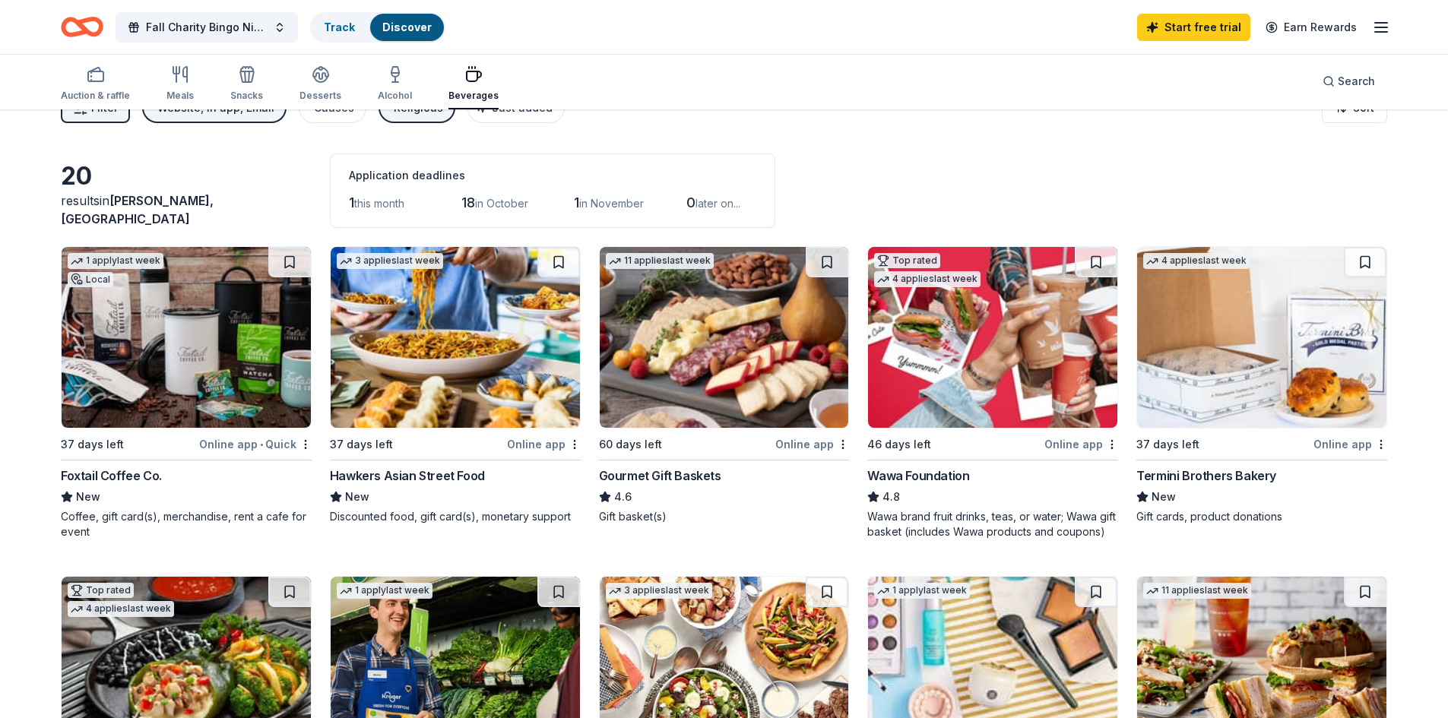
scroll to position [0, 0]
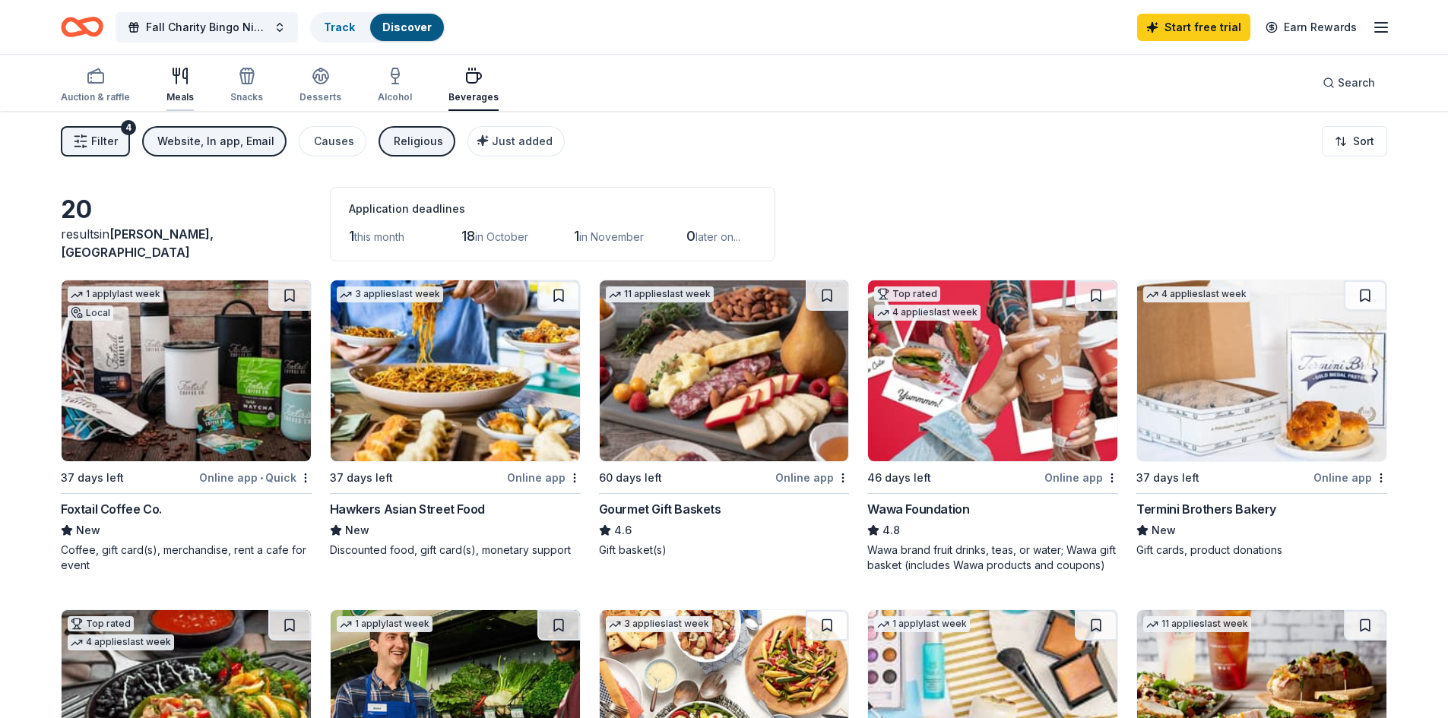
click at [183, 86] on div "Meals" at bounding box center [179, 85] width 27 height 36
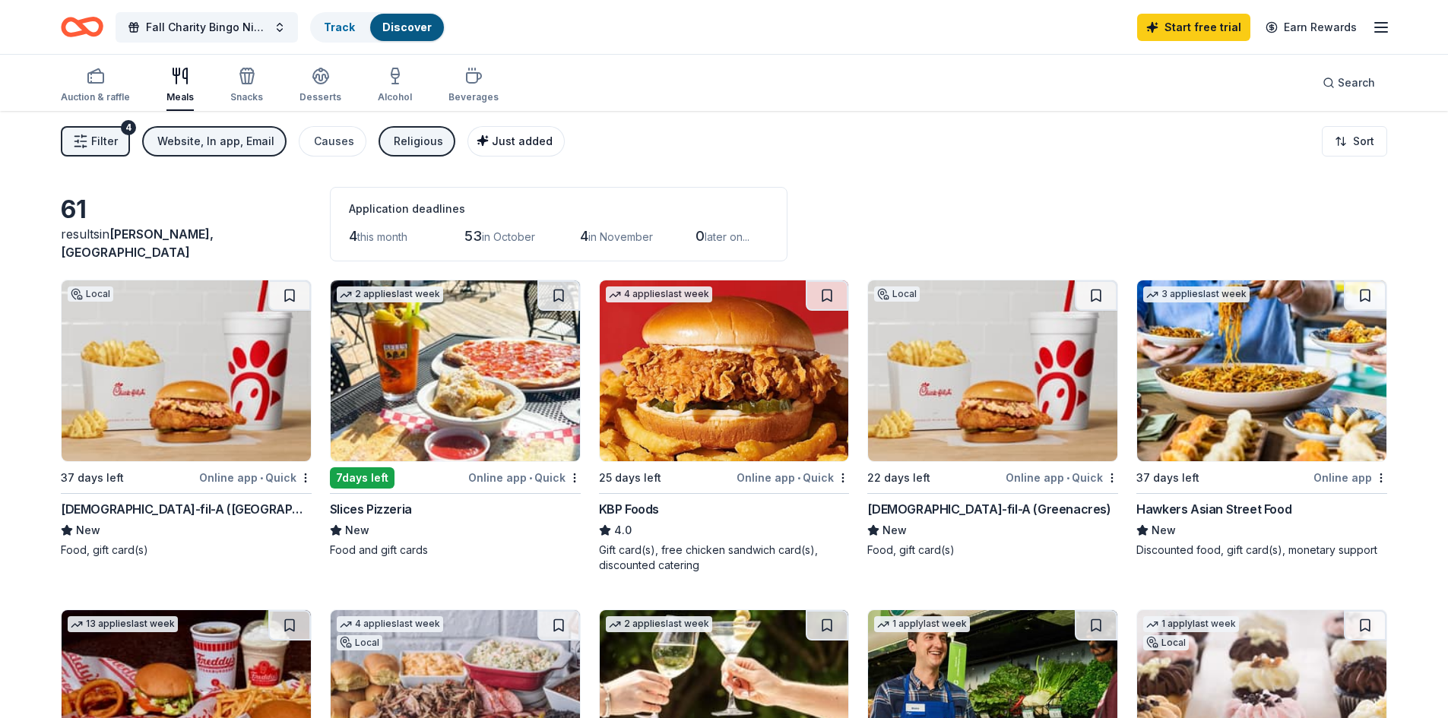
click at [512, 141] on span "Just added" at bounding box center [522, 141] width 61 height 13
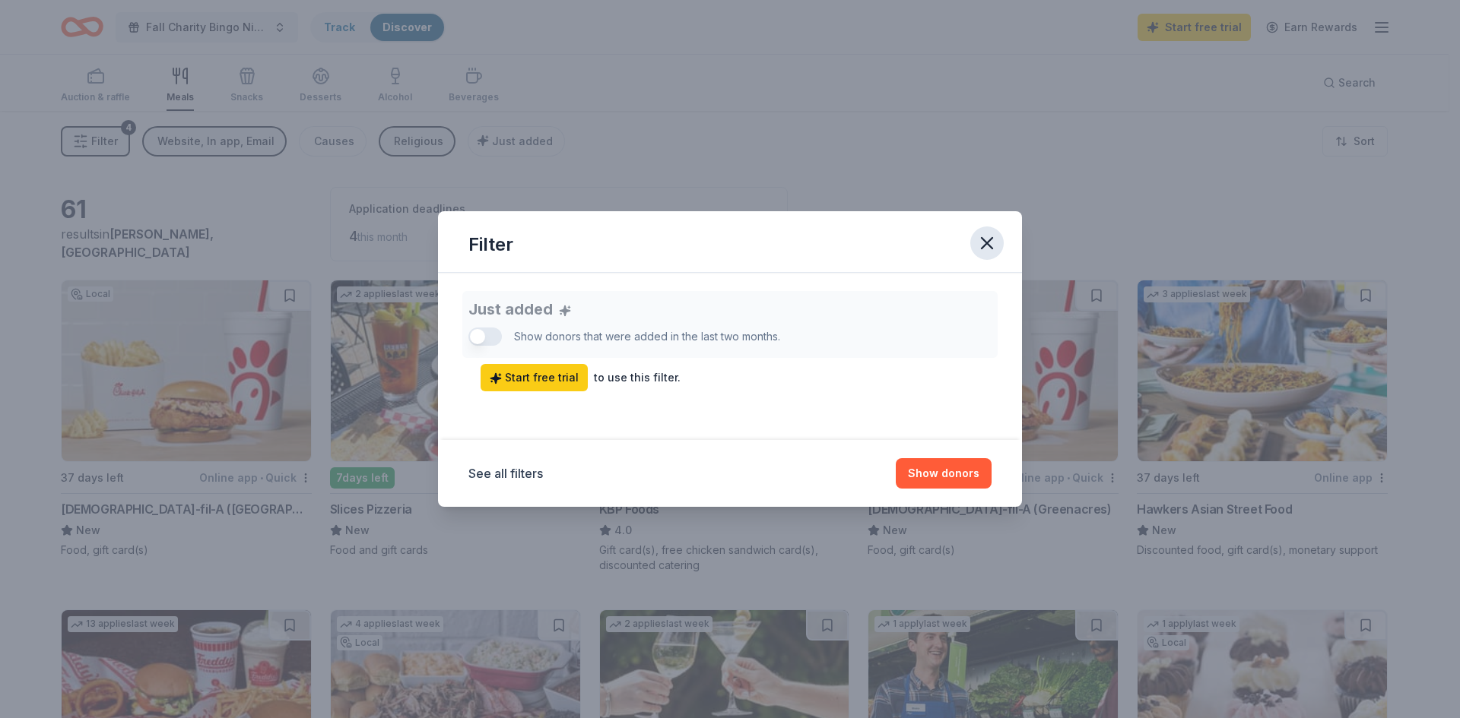
click at [976, 241] on icon "button" at bounding box center [986, 243] width 21 height 21
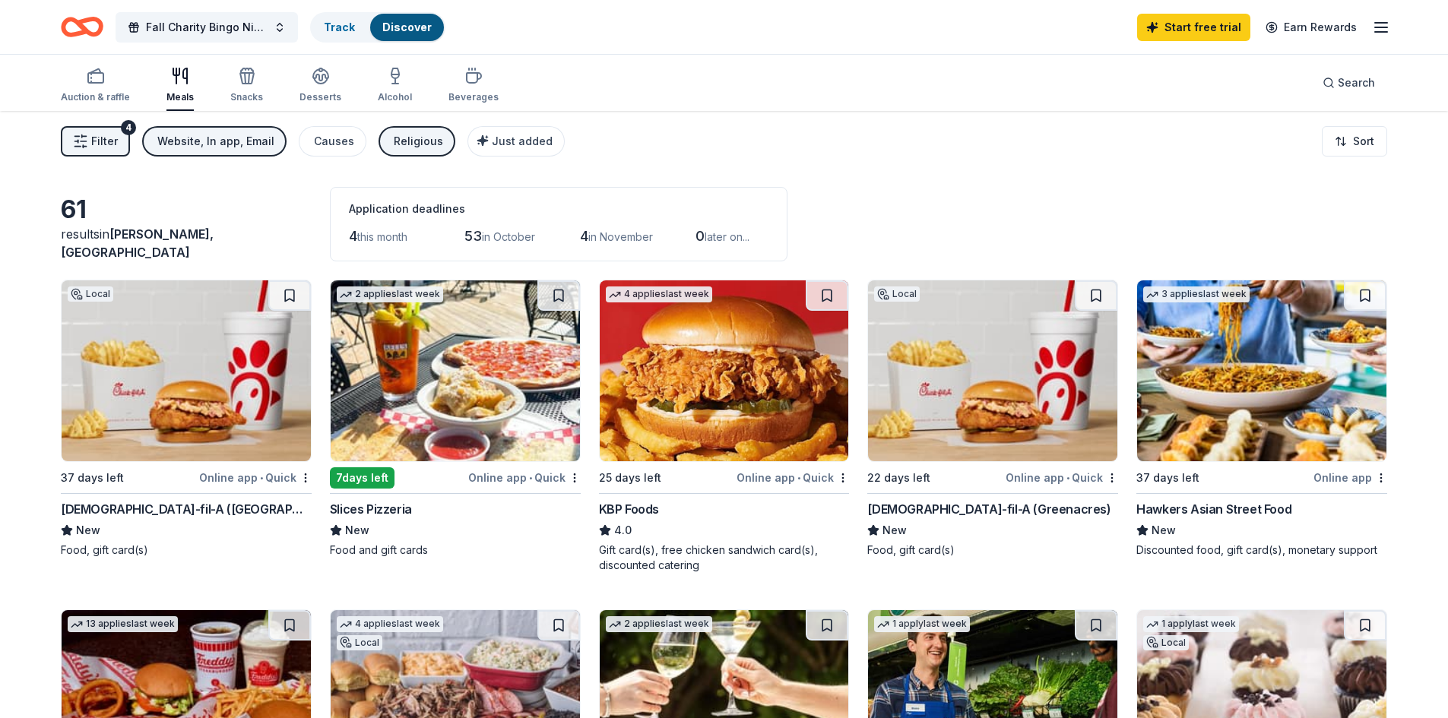
click at [405, 144] on div "Religious" at bounding box center [418, 141] width 49 height 18
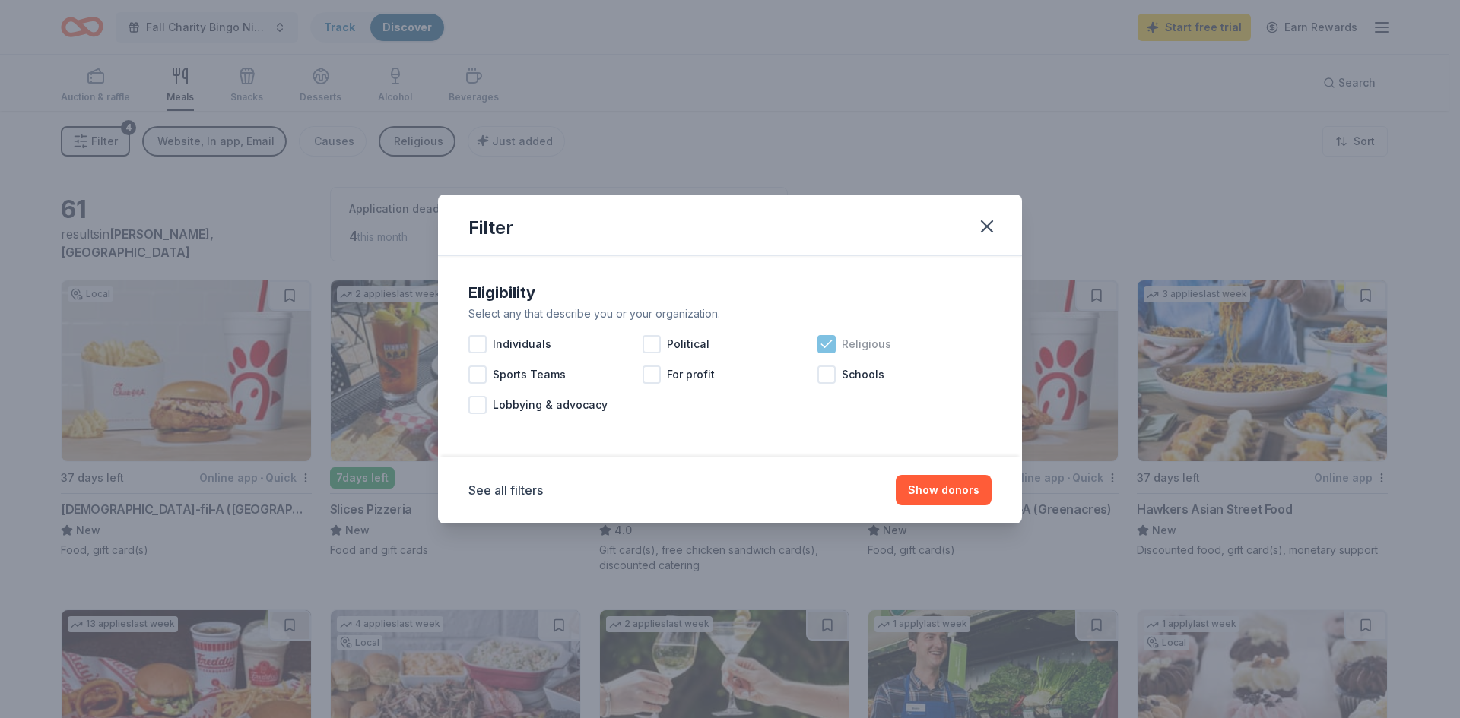
click at [861, 341] on span "Religious" at bounding box center [866, 344] width 49 height 18
click at [929, 499] on button "Show 63 donors" at bounding box center [936, 490] width 110 height 30
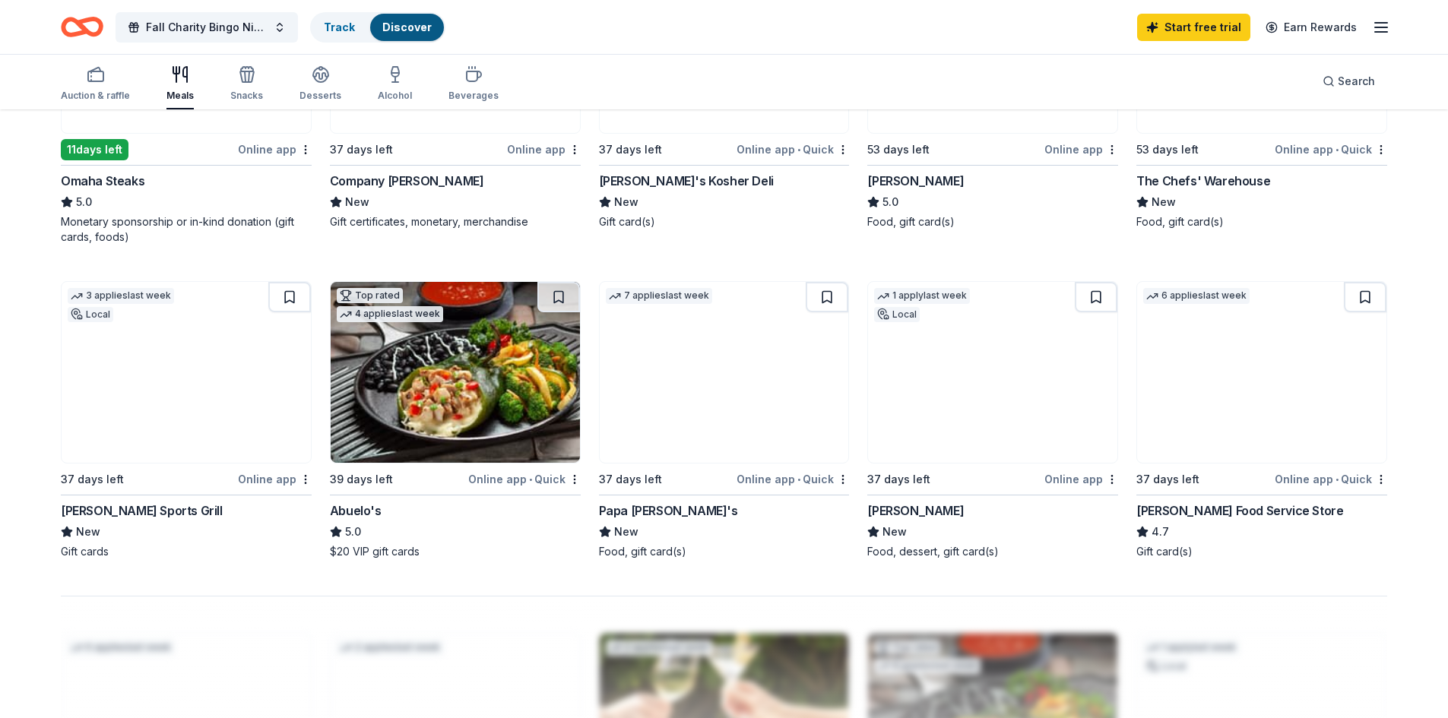
scroll to position [532, 0]
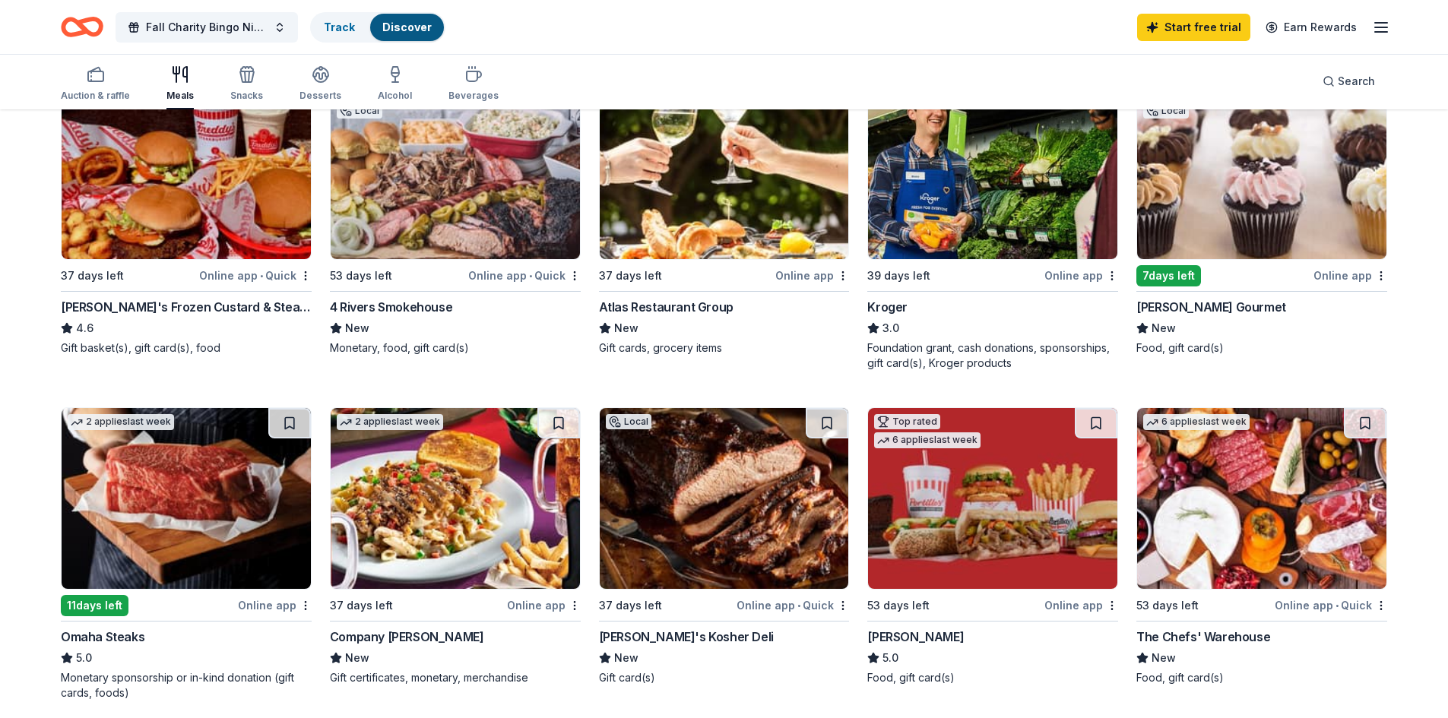
click at [625, 421] on div "Local" at bounding box center [629, 421] width 46 height 15
click at [176, 84] on div "Meals" at bounding box center [179, 83] width 27 height 36
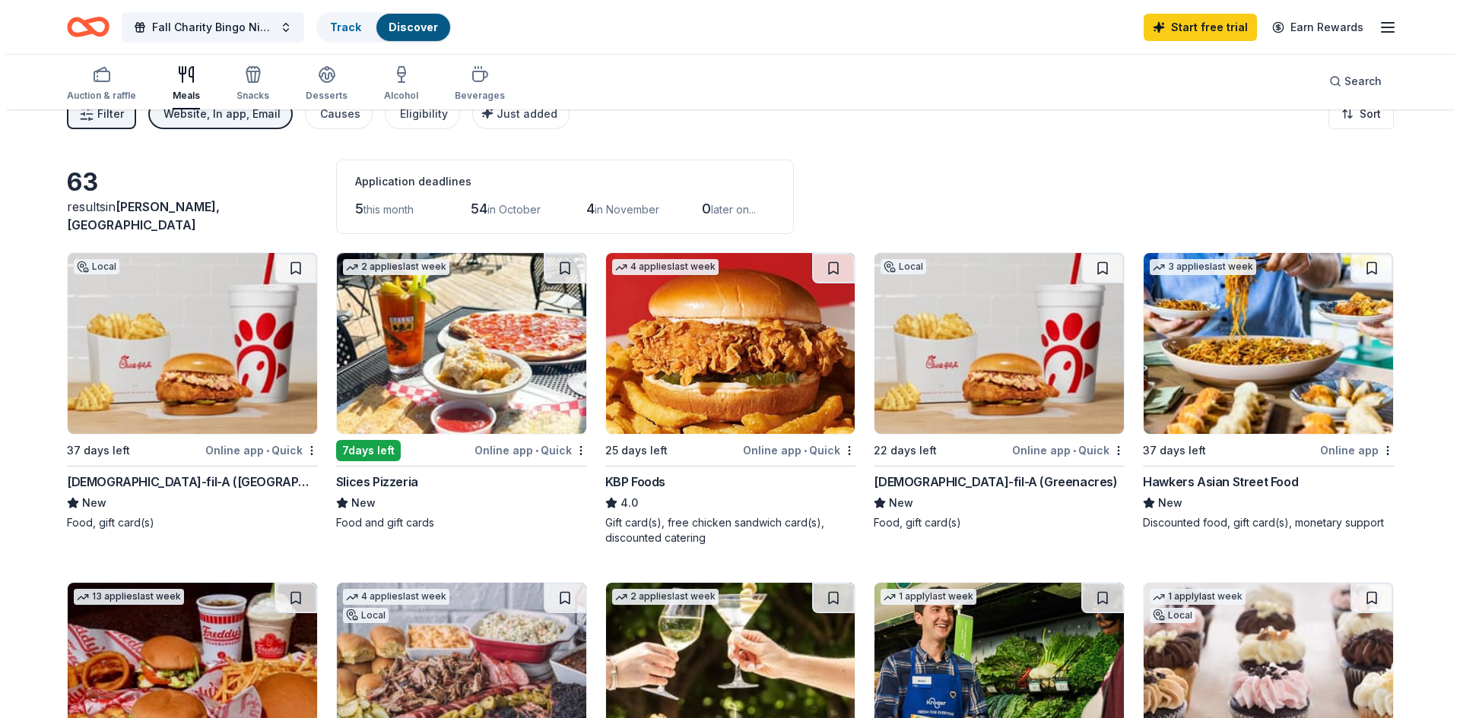
scroll to position [0, 0]
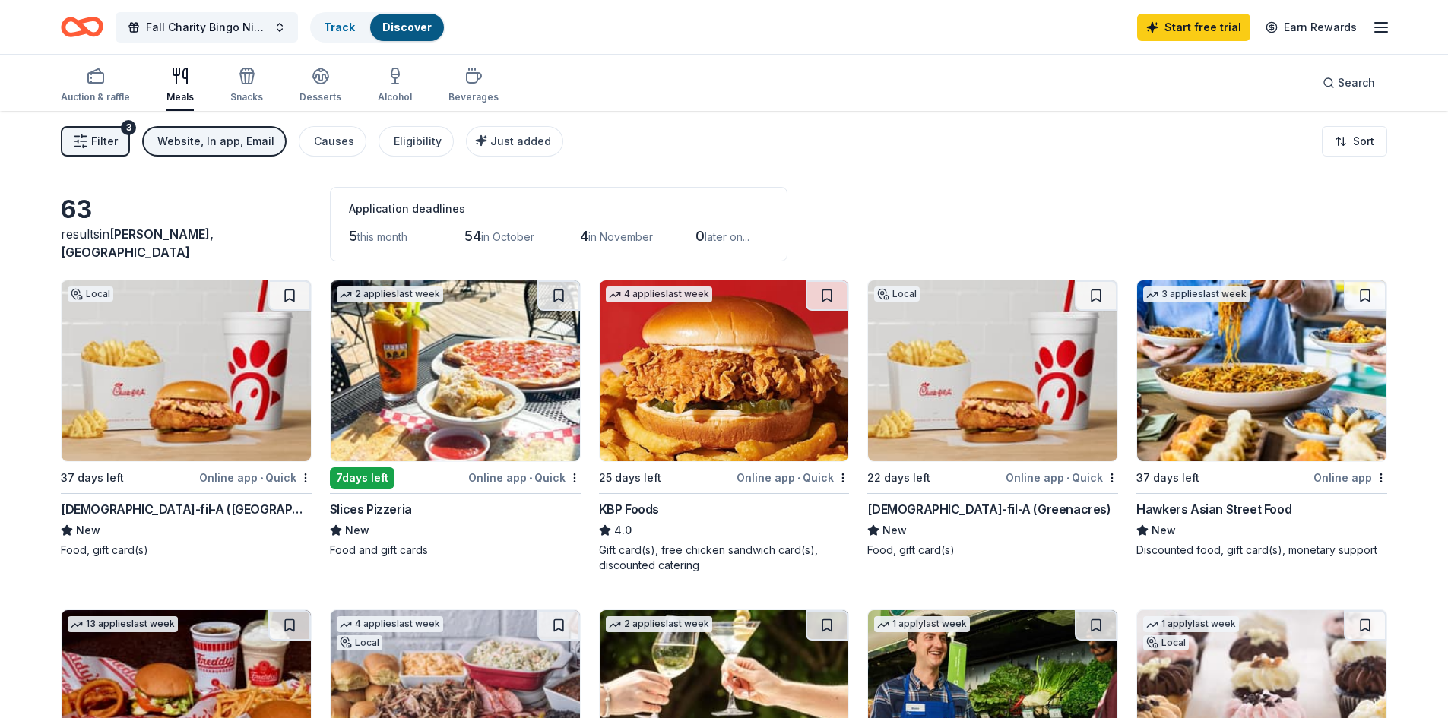
click at [110, 143] on span "Filter" at bounding box center [104, 141] width 27 height 18
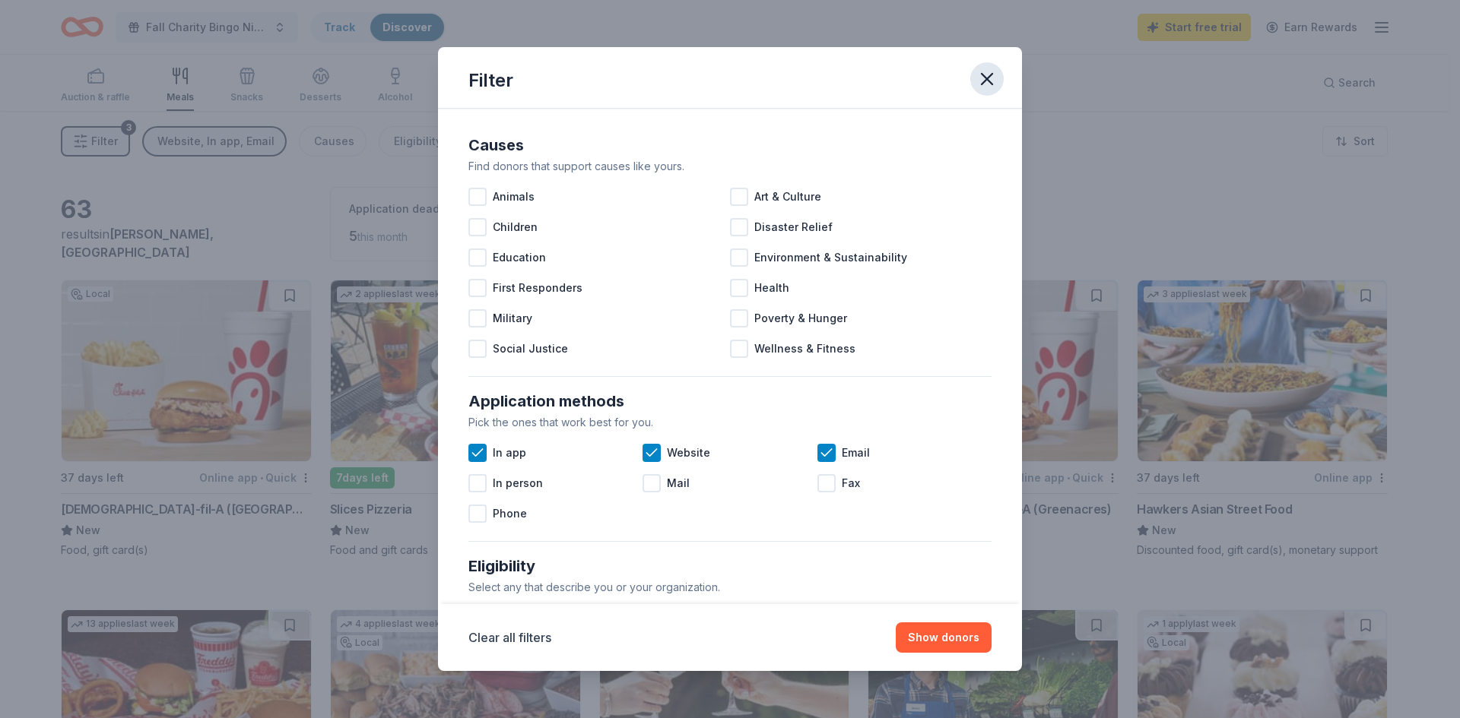
click at [991, 74] on icon "button" at bounding box center [986, 79] width 11 height 11
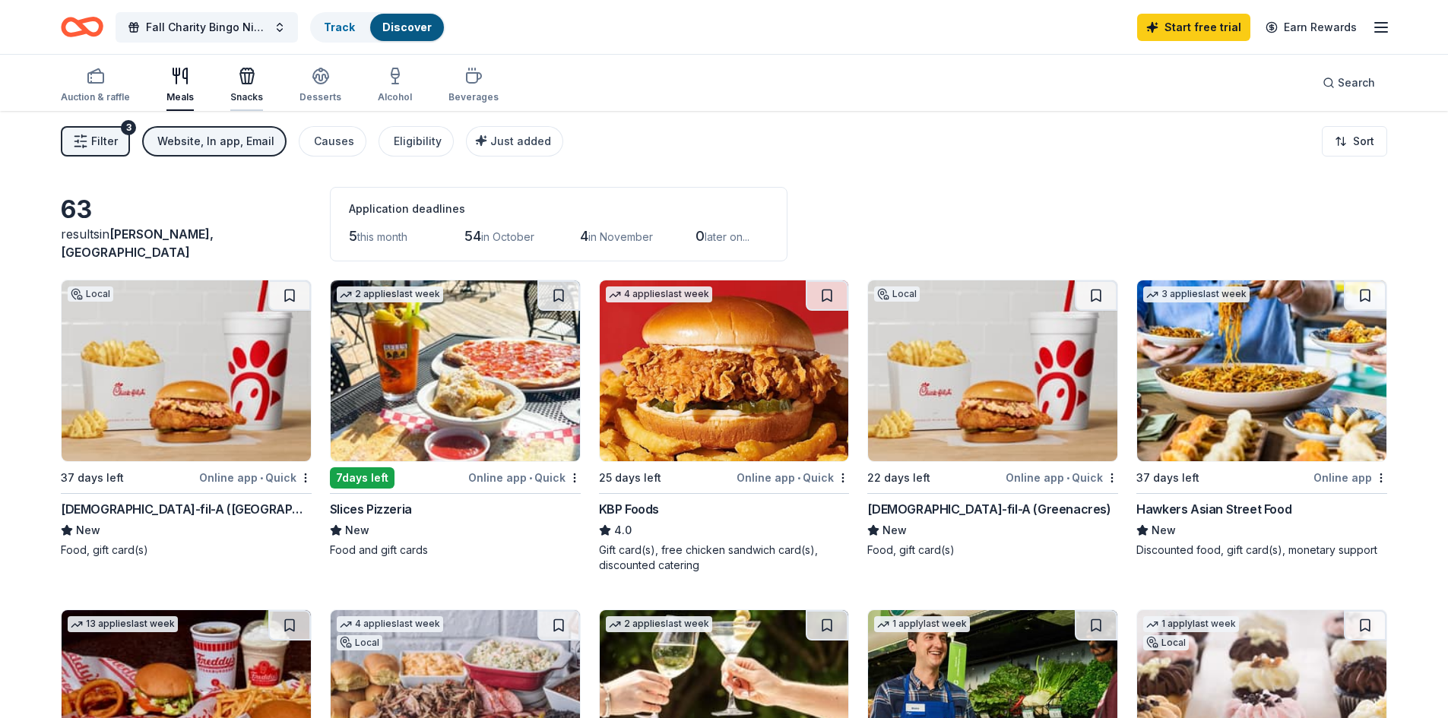
click at [244, 81] on icon "button" at bounding box center [247, 76] width 18 height 18
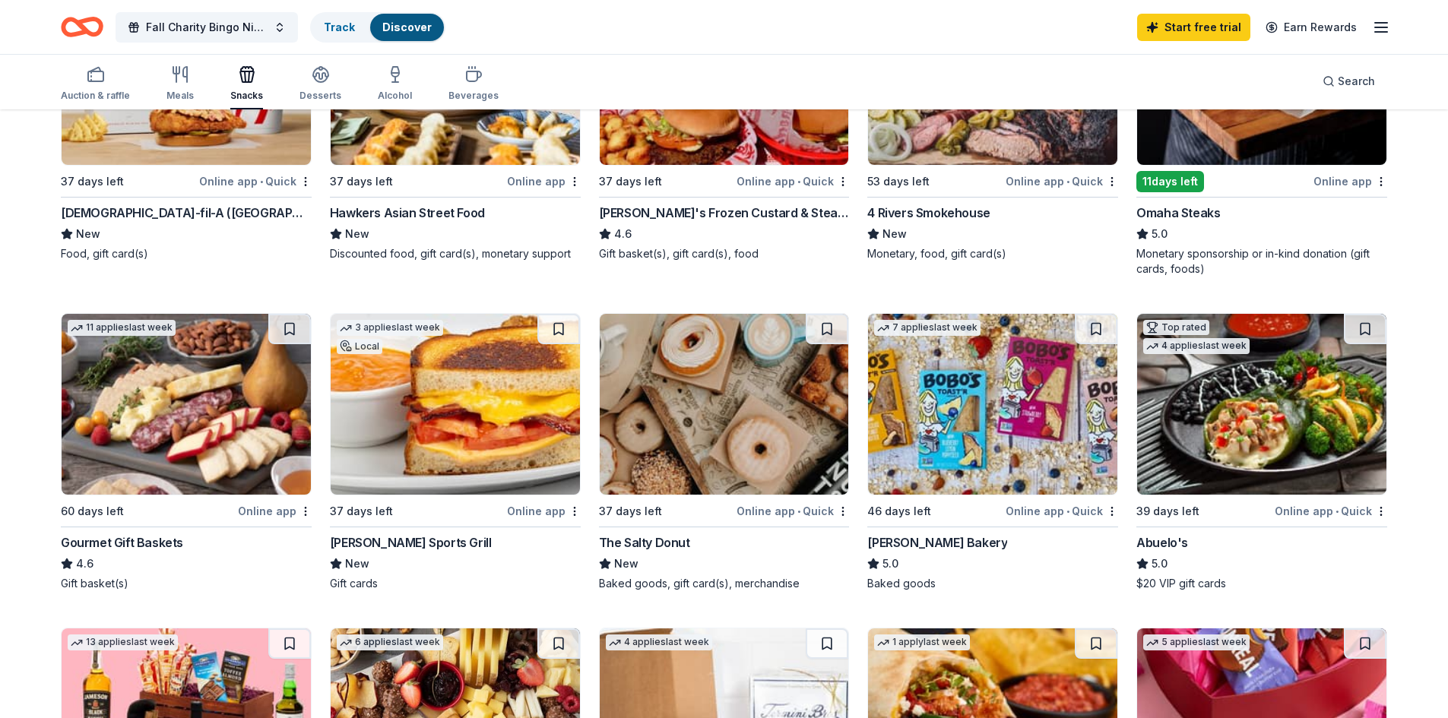
scroll to position [76, 0]
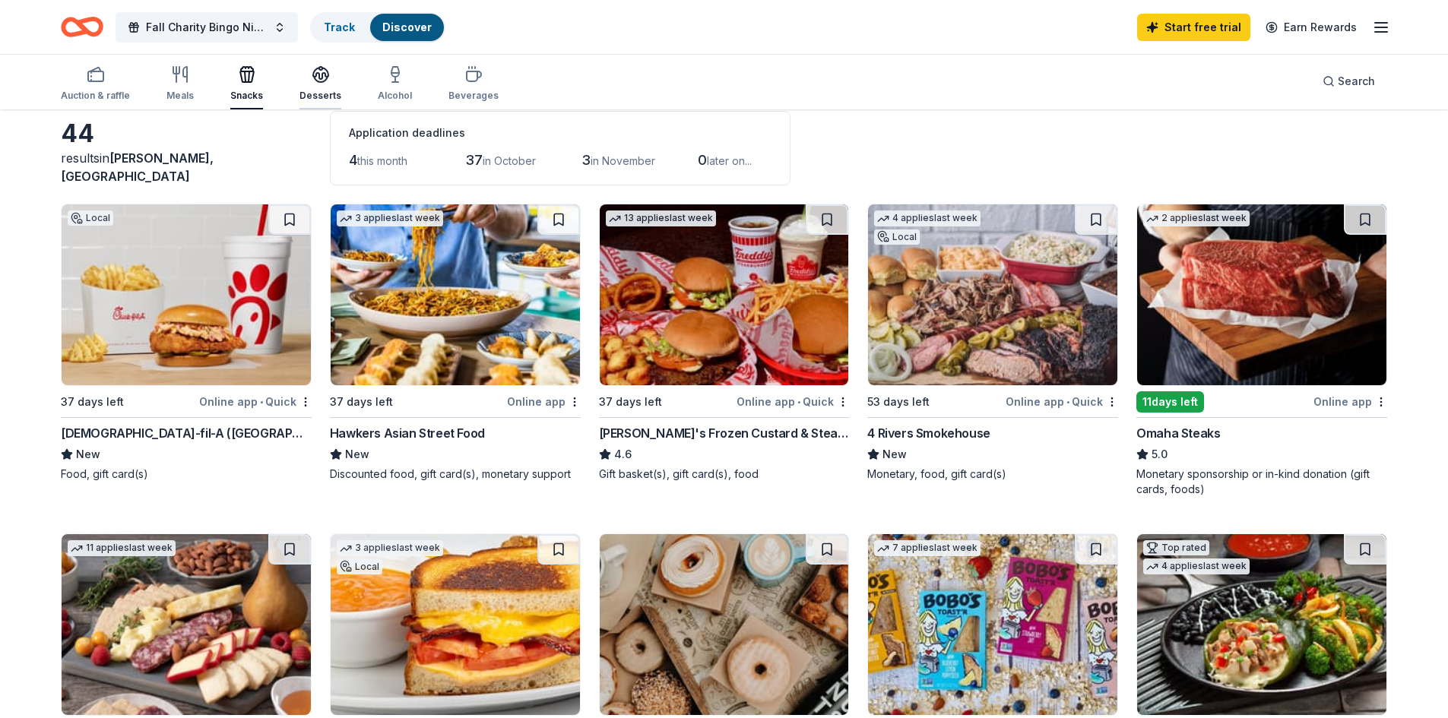
click at [322, 80] on icon "button" at bounding box center [321, 79] width 14 height 5
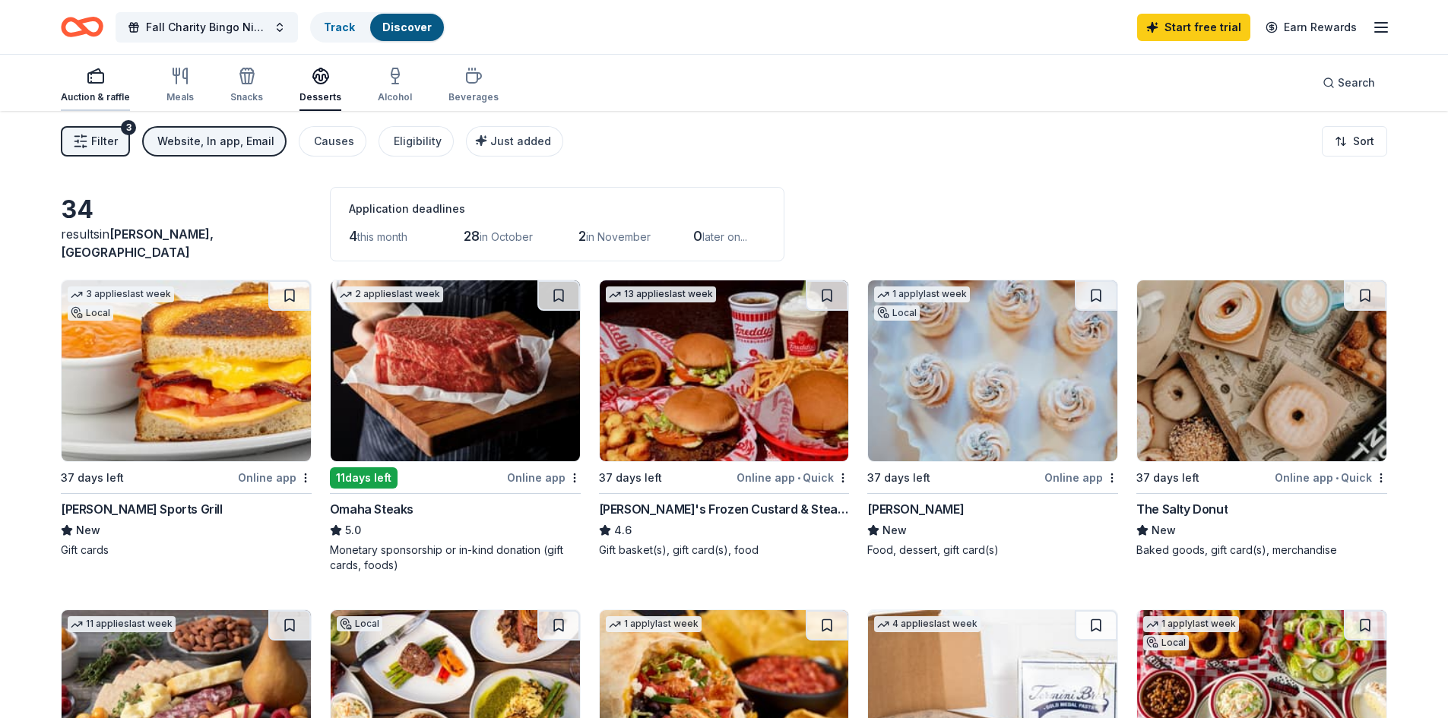
click at [88, 80] on rect "button" at bounding box center [95, 78] width 15 height 10
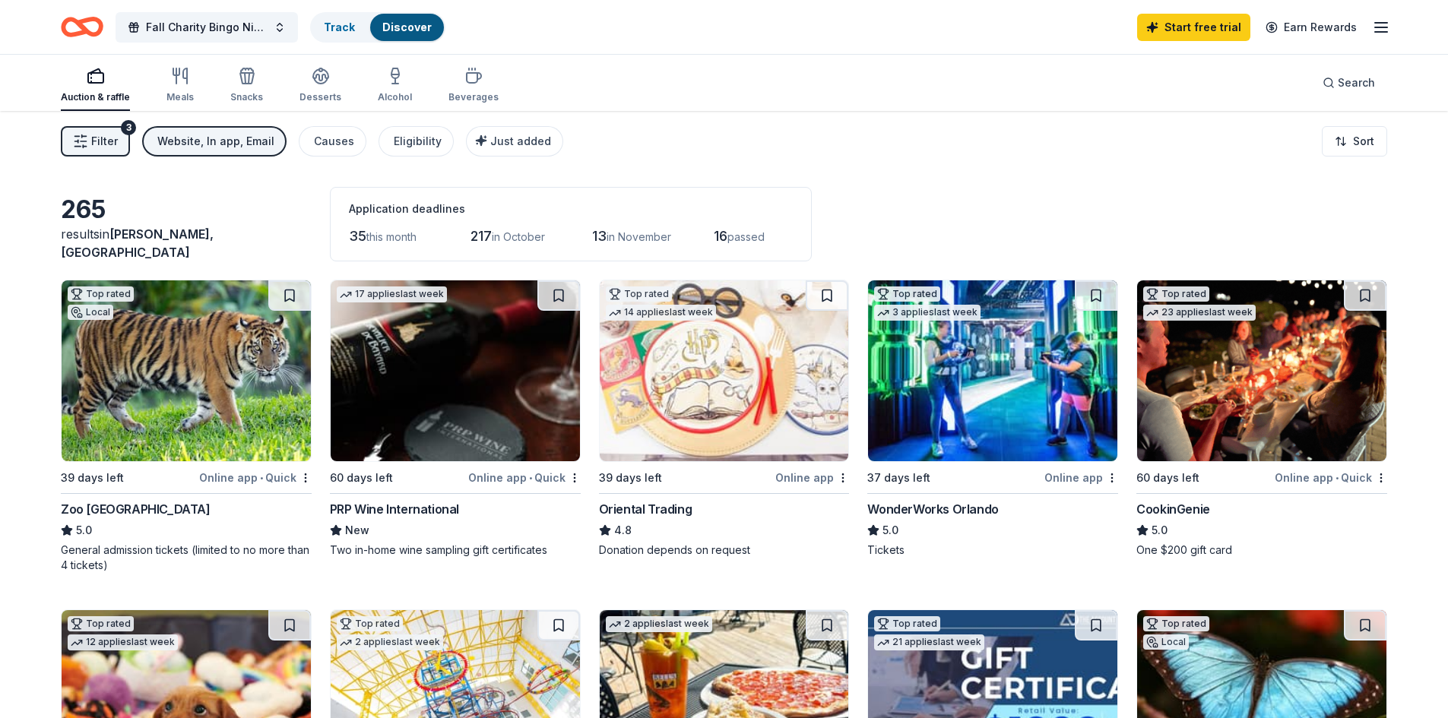
click at [84, 141] on icon "button" at bounding box center [80, 141] width 15 height 15
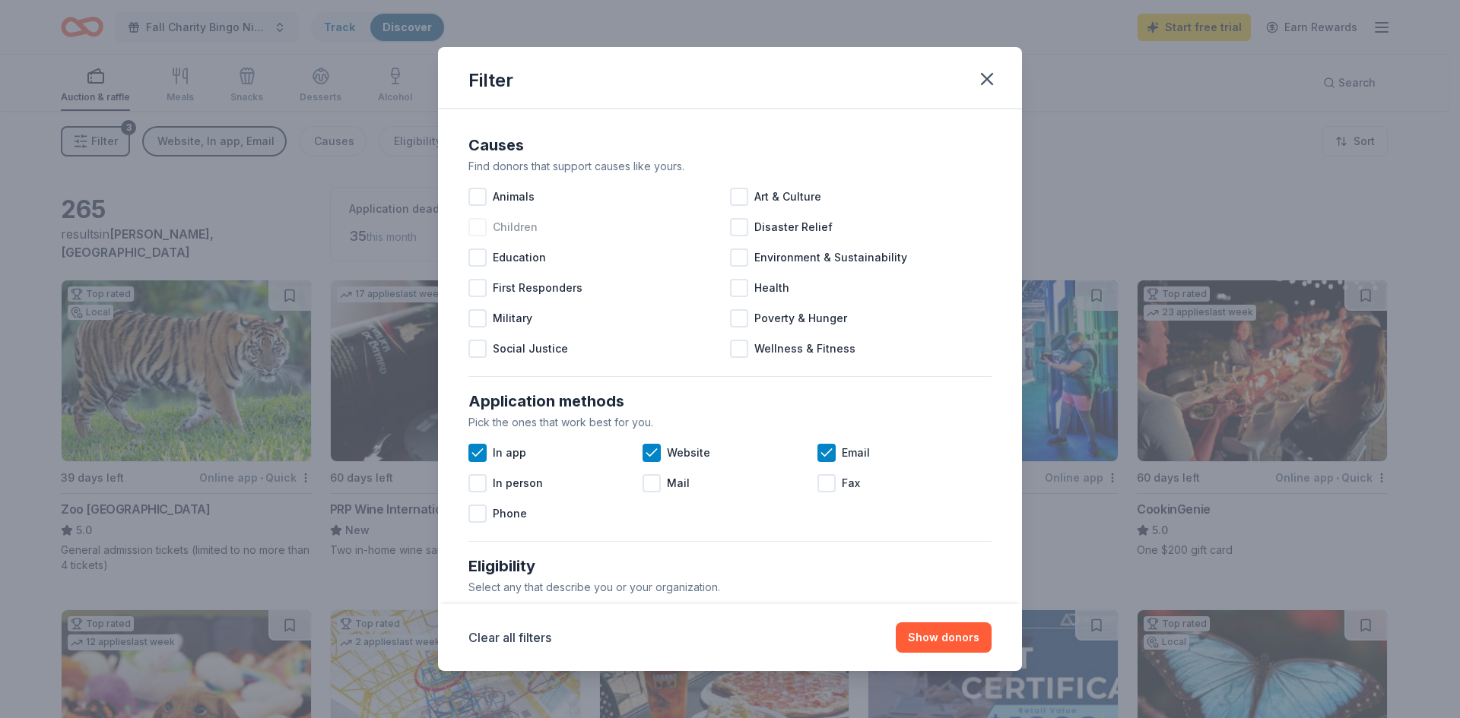
click at [519, 220] on span "Children" at bounding box center [515, 227] width 45 height 18
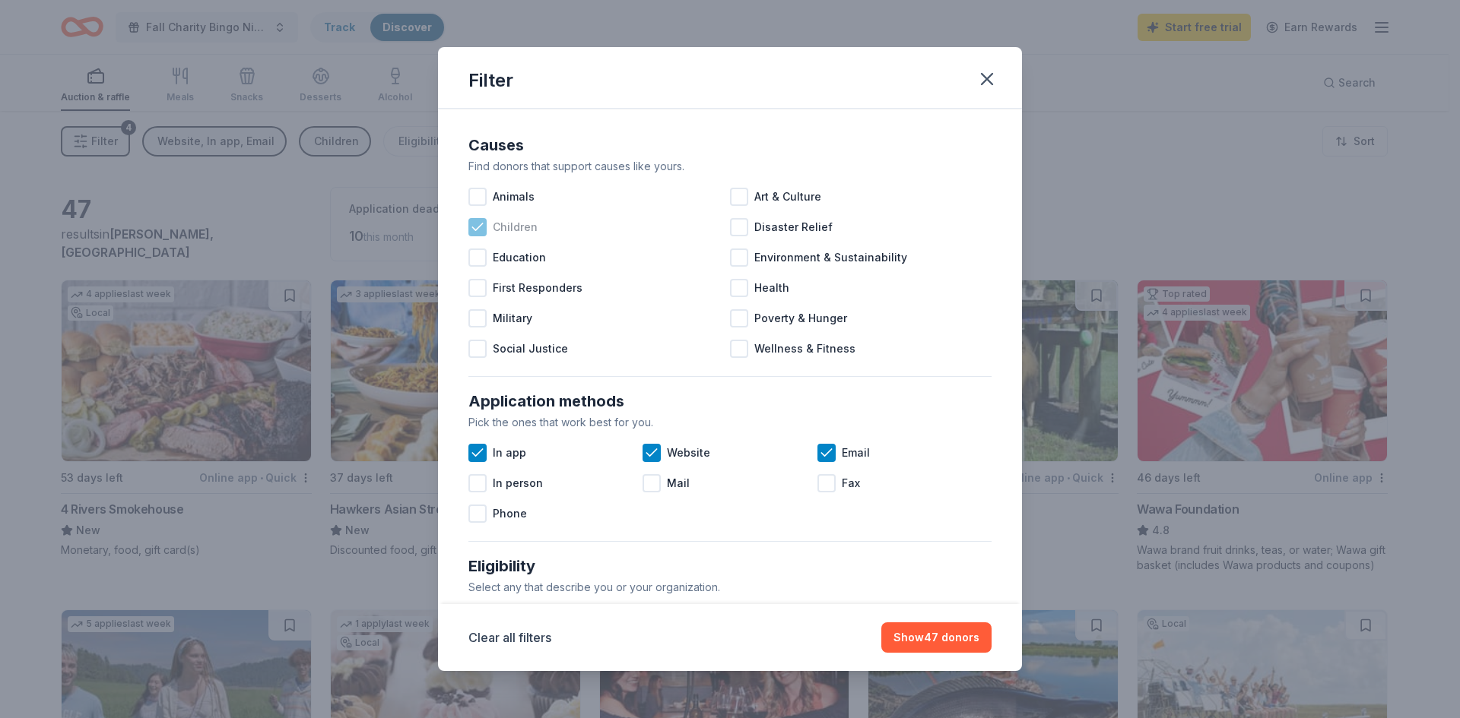
click at [504, 223] on span "Children" at bounding box center [515, 227] width 45 height 18
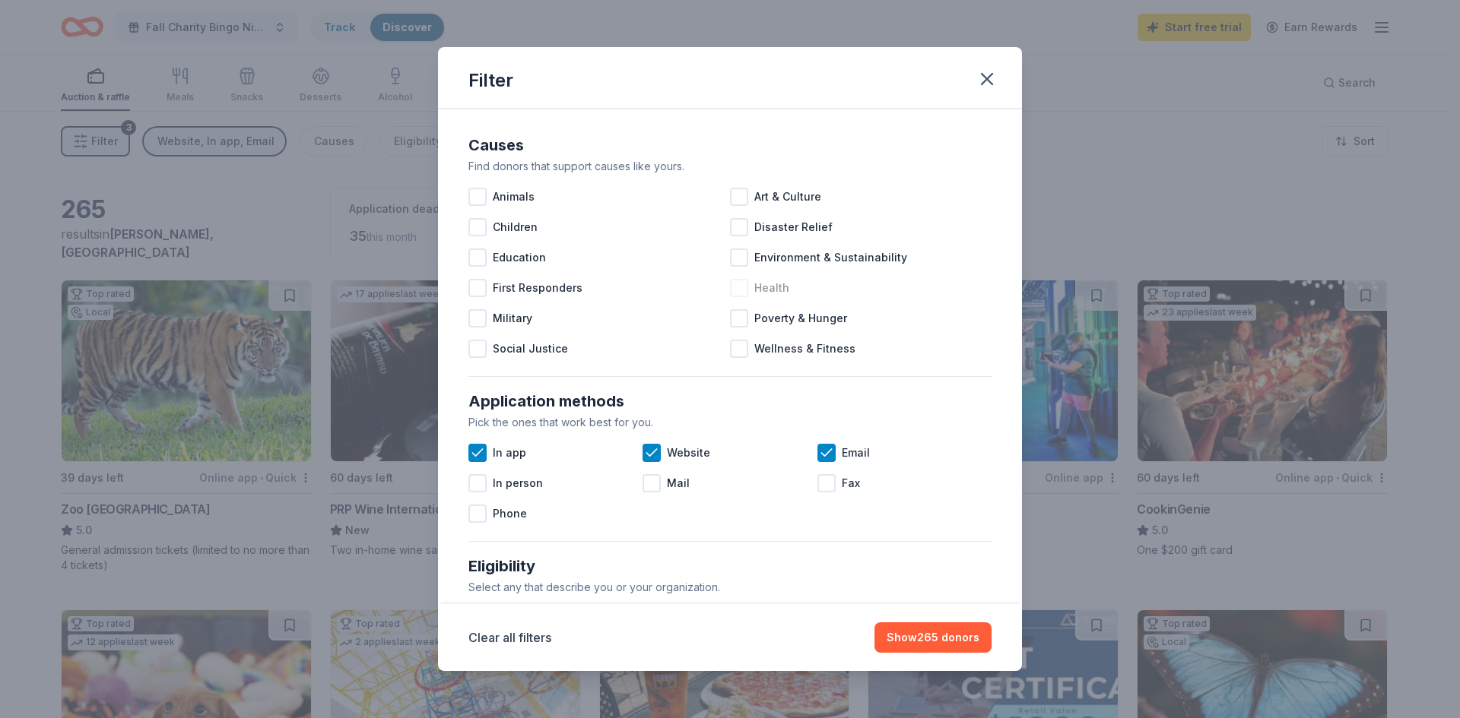
click at [769, 284] on span "Health" at bounding box center [771, 288] width 35 height 18
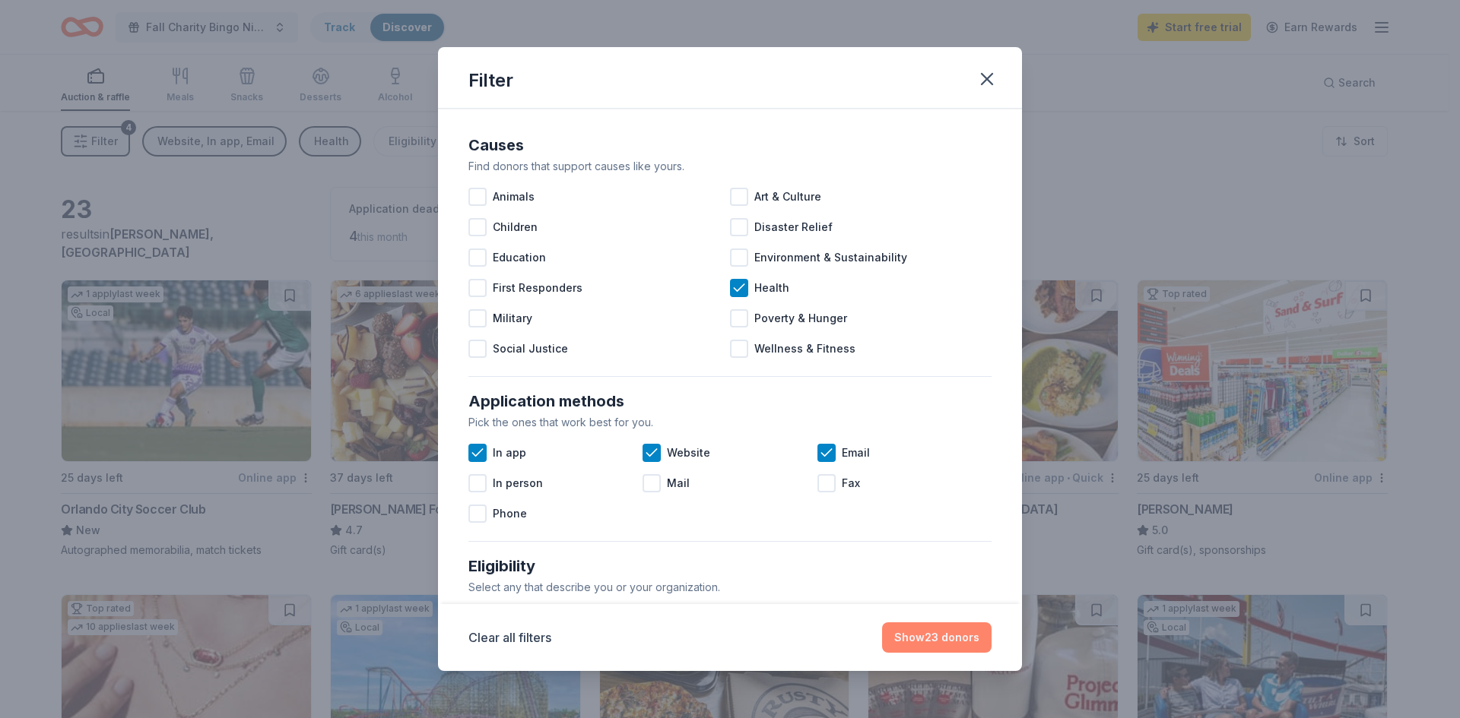
click at [938, 638] on button "Show 23 donors" at bounding box center [936, 638] width 109 height 30
